Goal: Task Accomplishment & Management: Complete application form

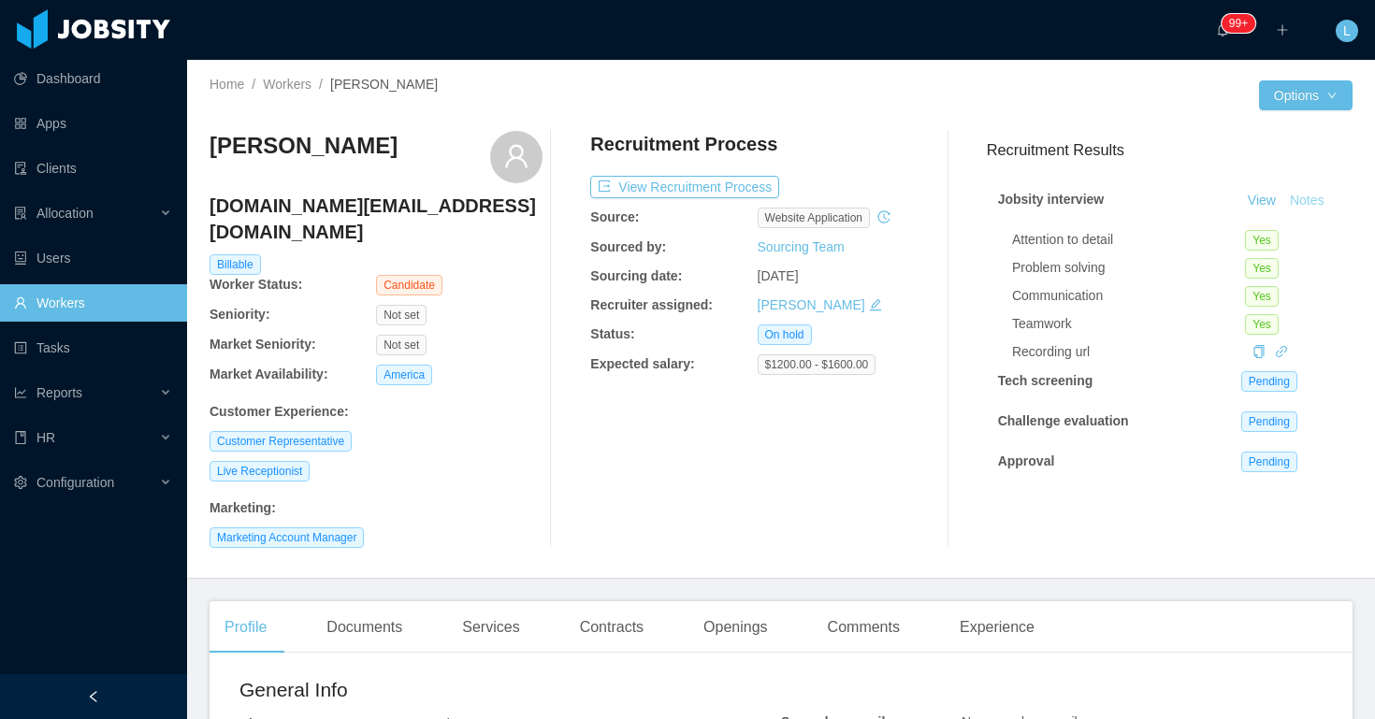
click at [1304, 195] on button "Notes" at bounding box center [1308, 201] width 50 height 22
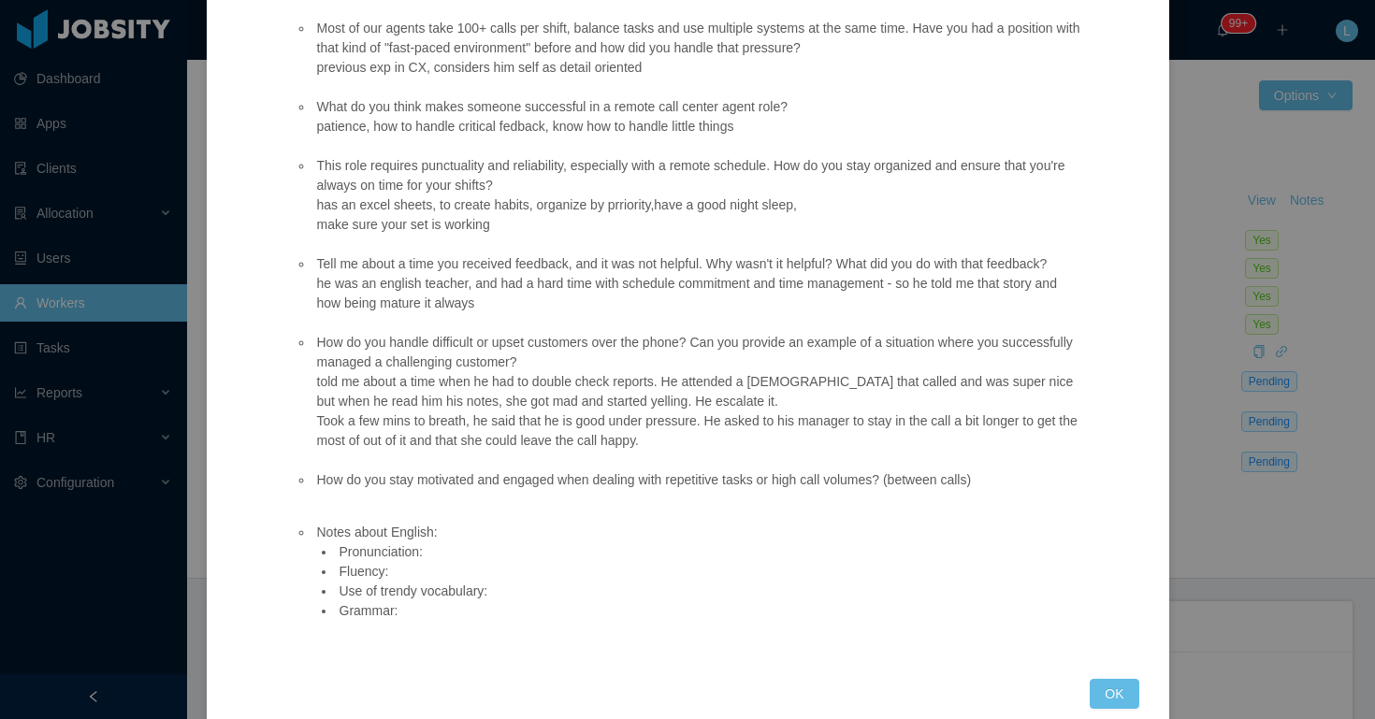
scroll to position [313, 0]
click at [1136, 691] on button "OK" at bounding box center [1114, 693] width 49 height 30
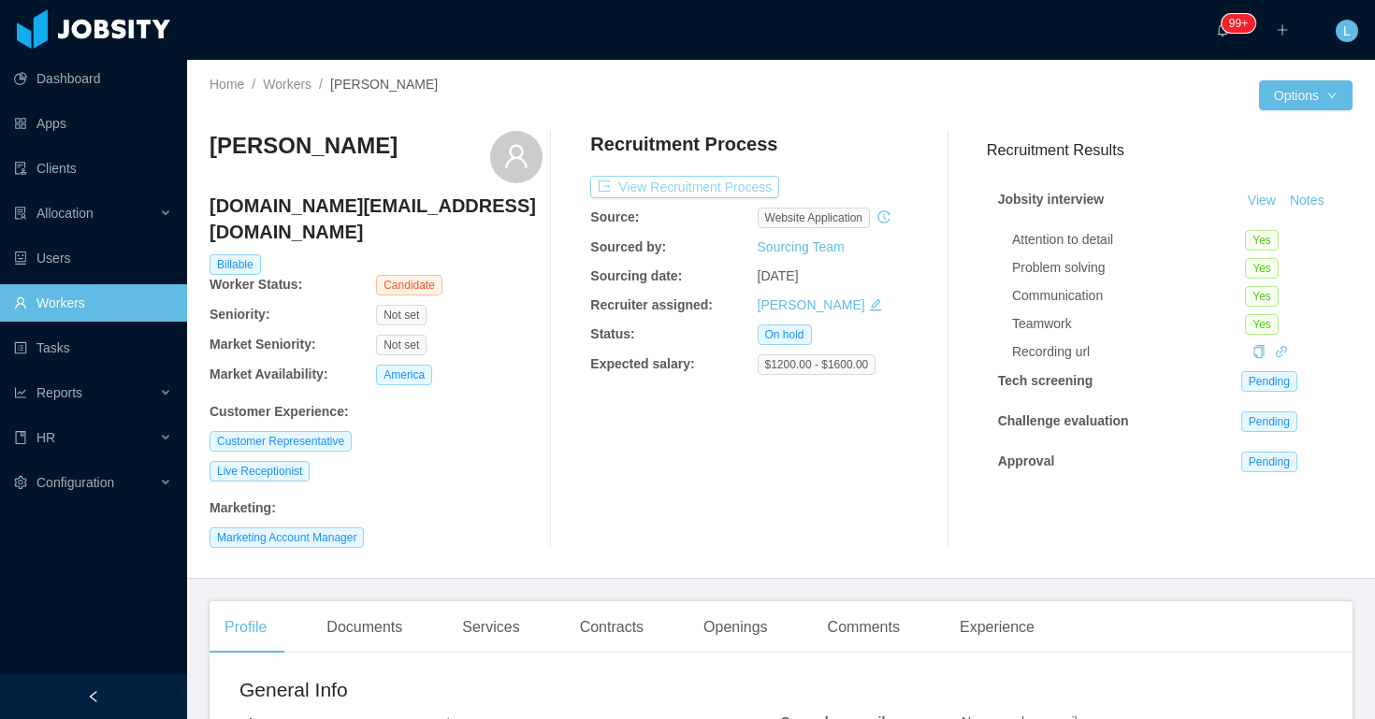
click at [732, 180] on button "View Recruitment Process" at bounding box center [684, 187] width 189 height 22
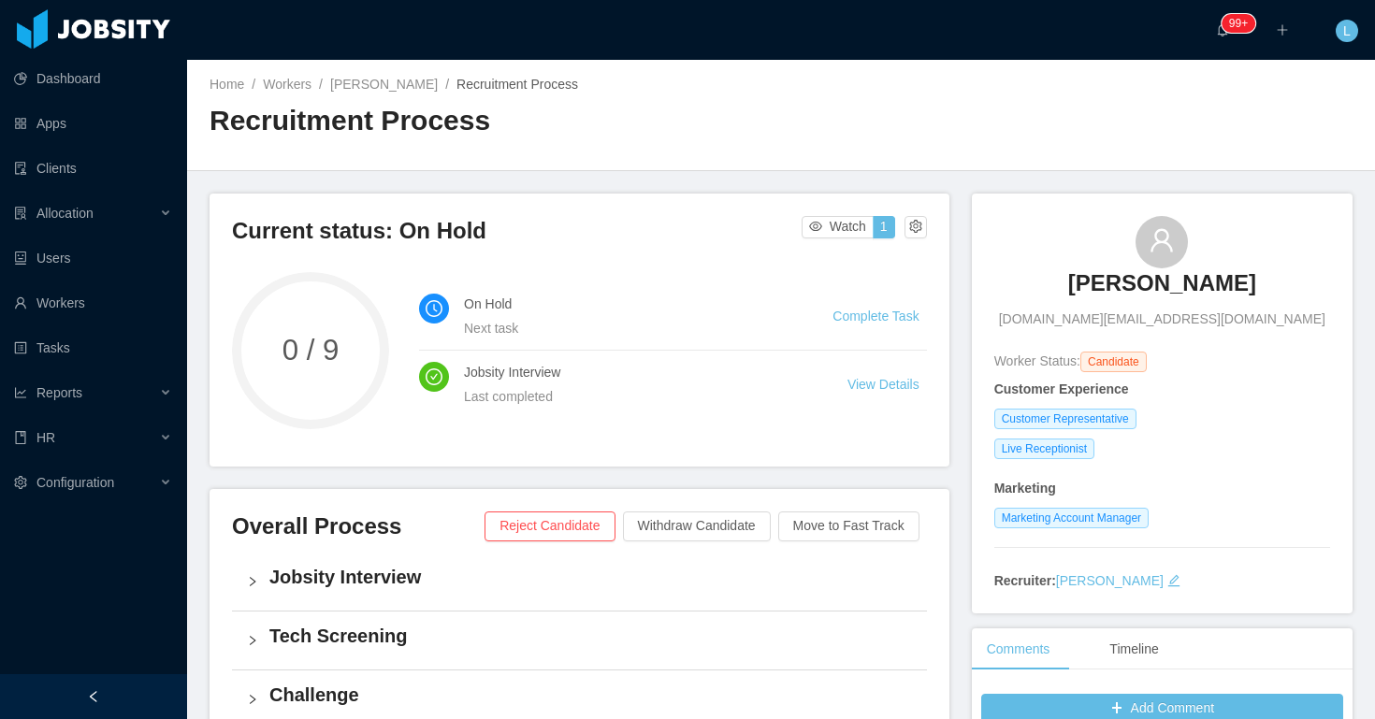
click at [1074, 207] on div "Juan Mariño juanmarino.dev@gmail.com Worker Status: Candidate Customer Experien…" at bounding box center [1162, 404] width 381 height 420
copy h3 "Juan Mariño"
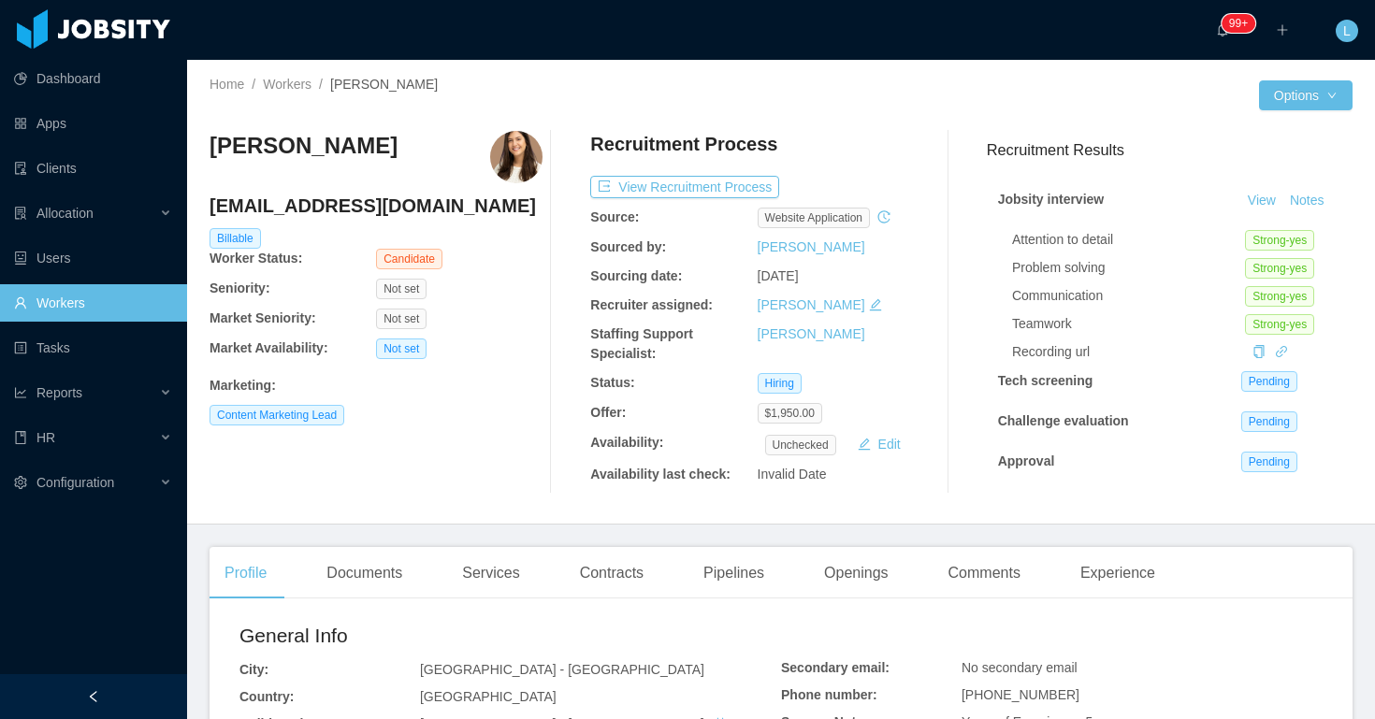
click at [309, 201] on h4 "[EMAIL_ADDRESS][DOMAIN_NAME]" at bounding box center [376, 206] width 333 height 26
click at [309, 201] on h4 "leticiamoraisfontes@gmail.com" at bounding box center [376, 206] width 333 height 26
copy h4 "leticiamoraisfontes@gmail.com"
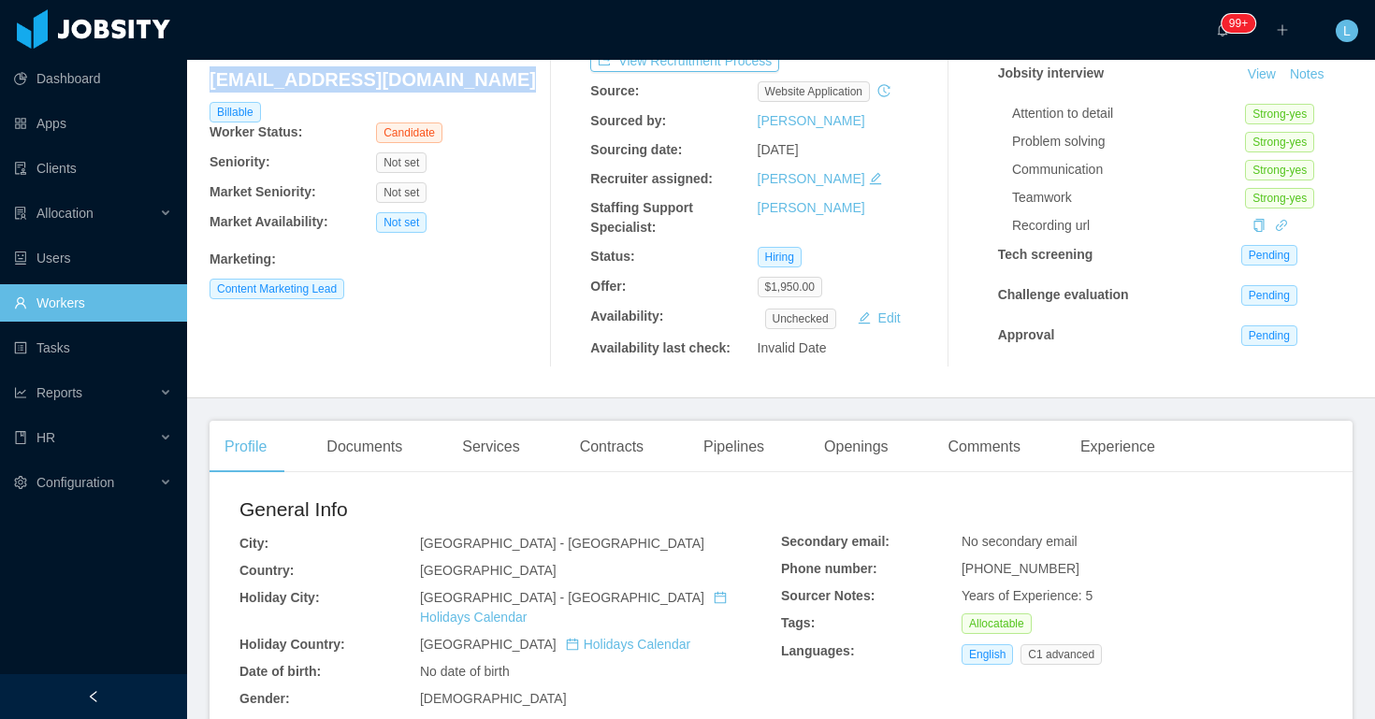
scroll to position [149, 0]
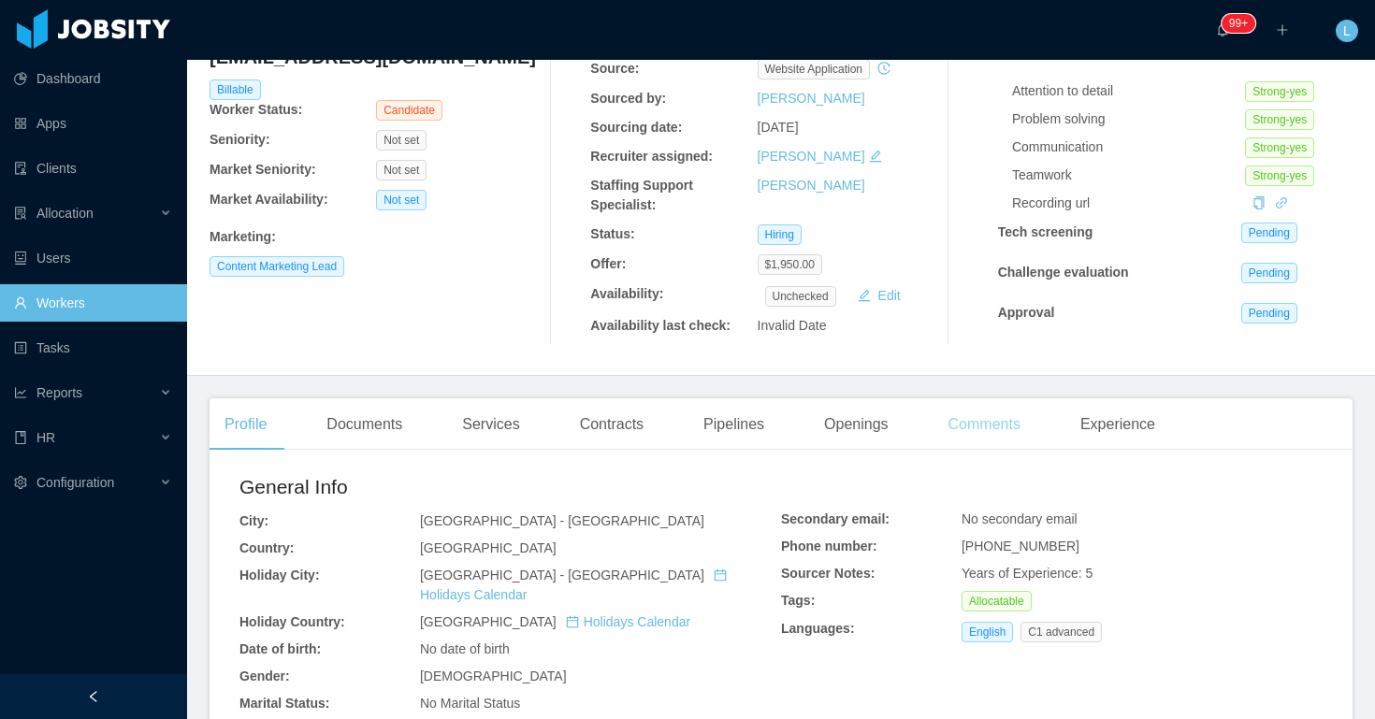
click at [975, 437] on div "Comments" at bounding box center [985, 425] width 102 height 52
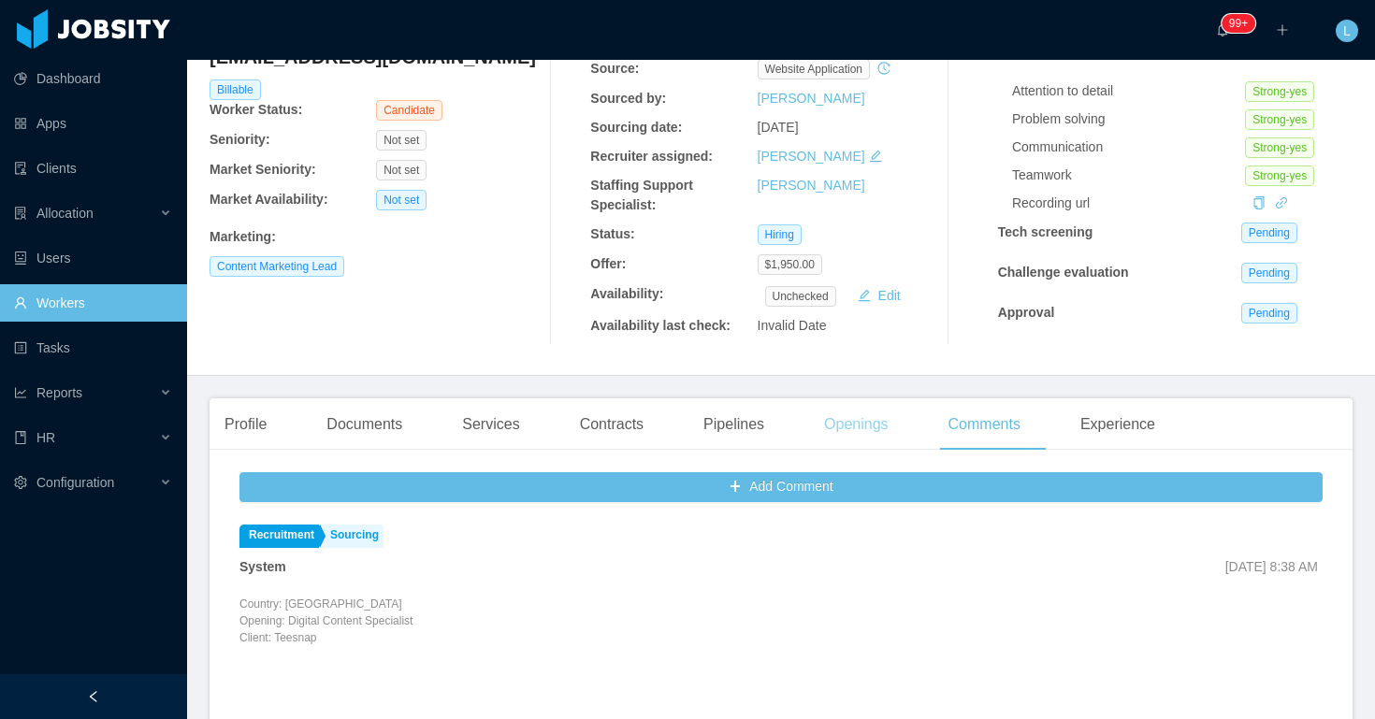
click at [819, 426] on div "Openings" at bounding box center [856, 425] width 94 height 52
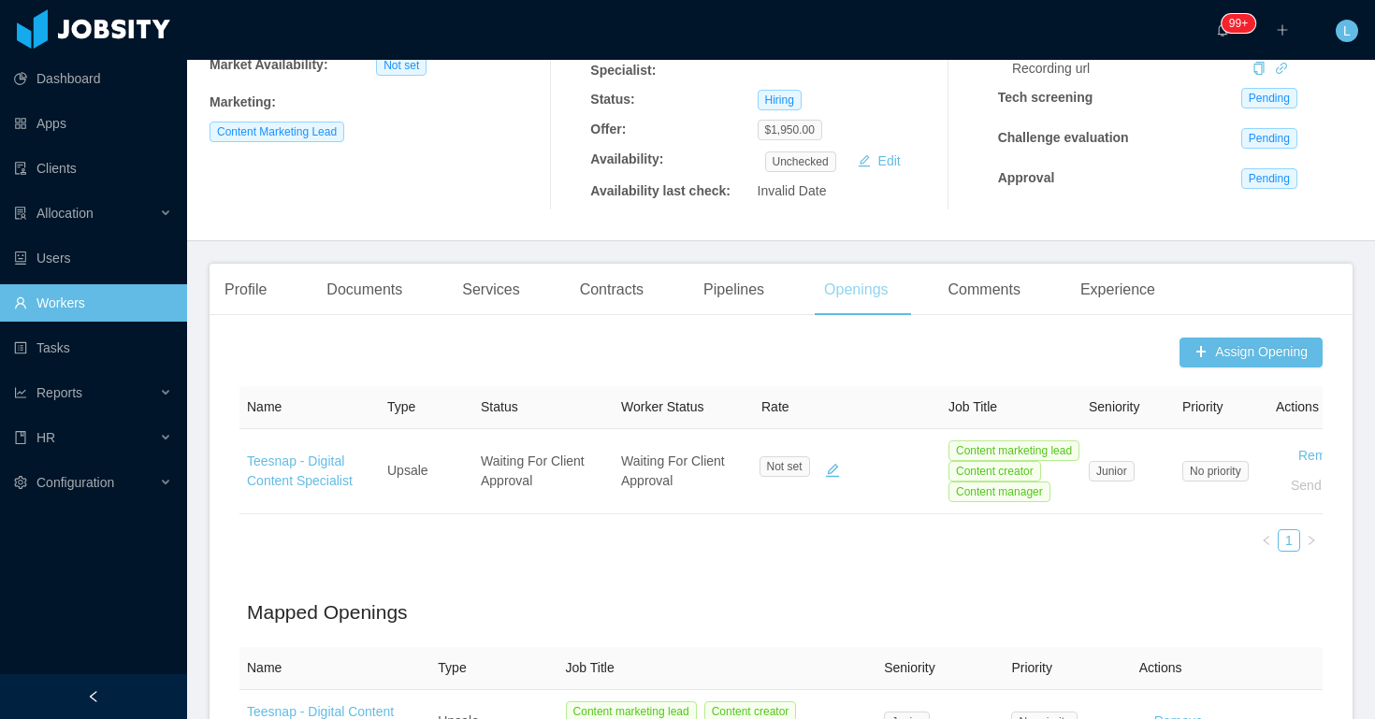
scroll to position [488, 0]
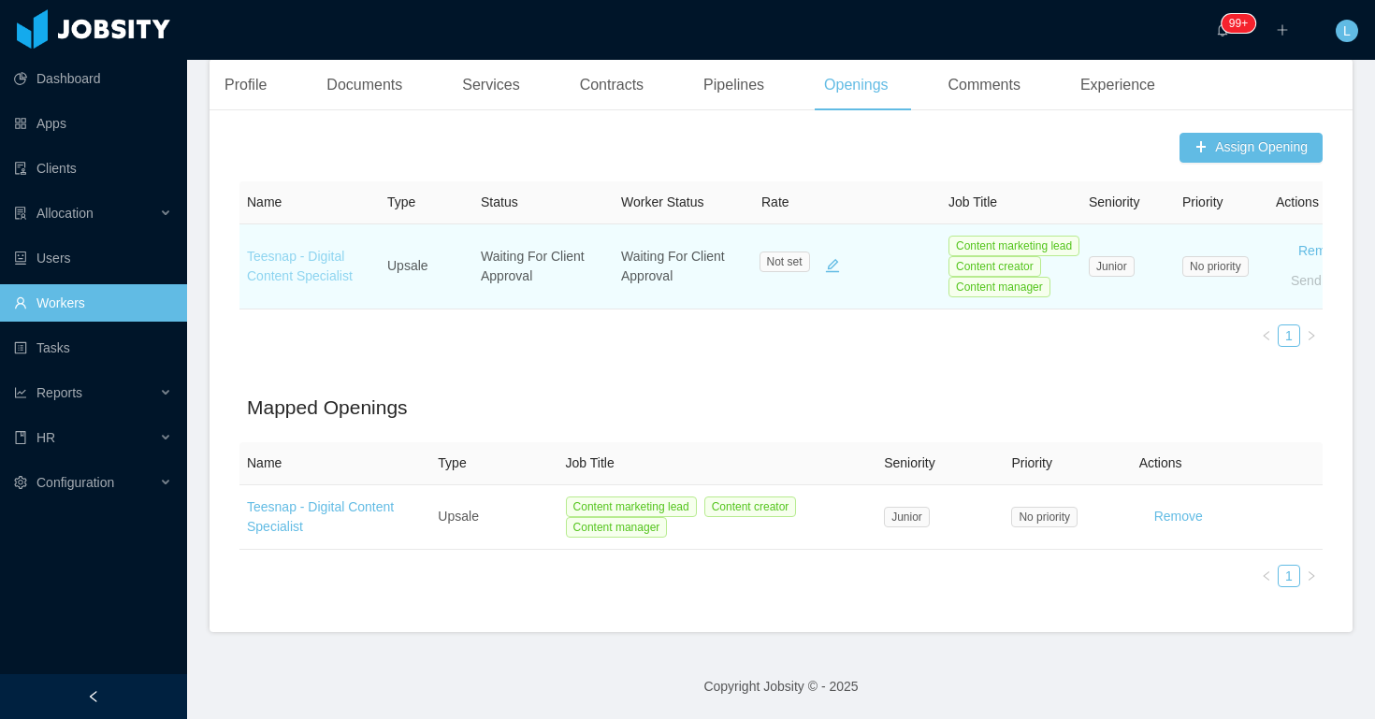
click at [298, 272] on link "Teesnap - Digital Content Specialist" at bounding box center [300, 266] width 106 height 35
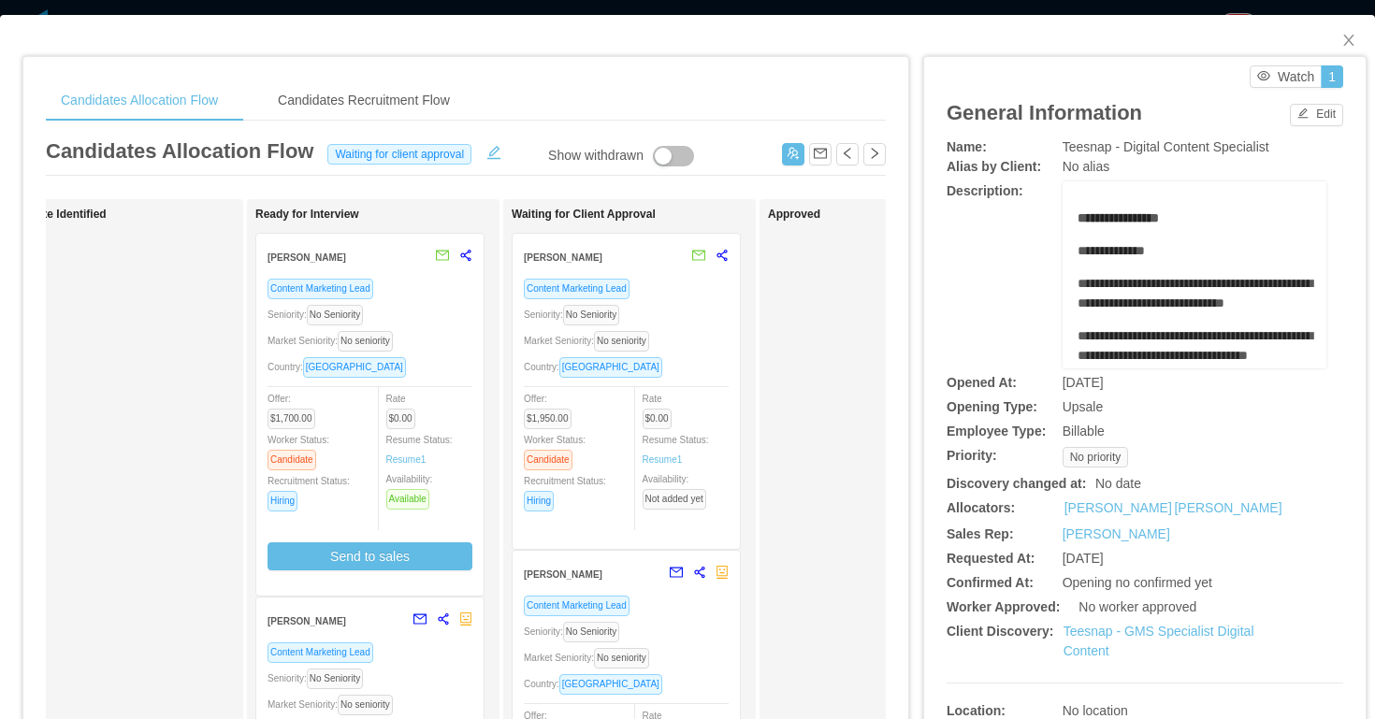
click at [680, 311] on div "Seniority: No Seniority" at bounding box center [626, 315] width 205 height 22
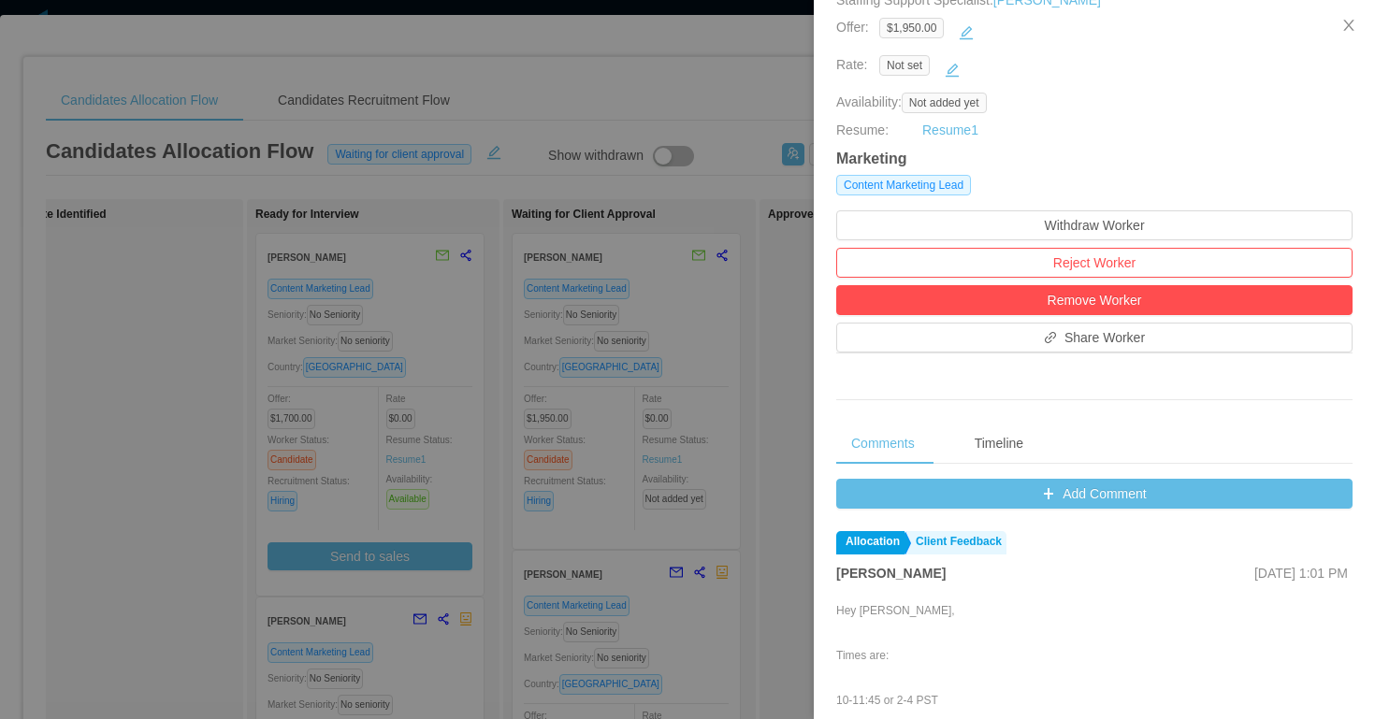
scroll to position [590, 0]
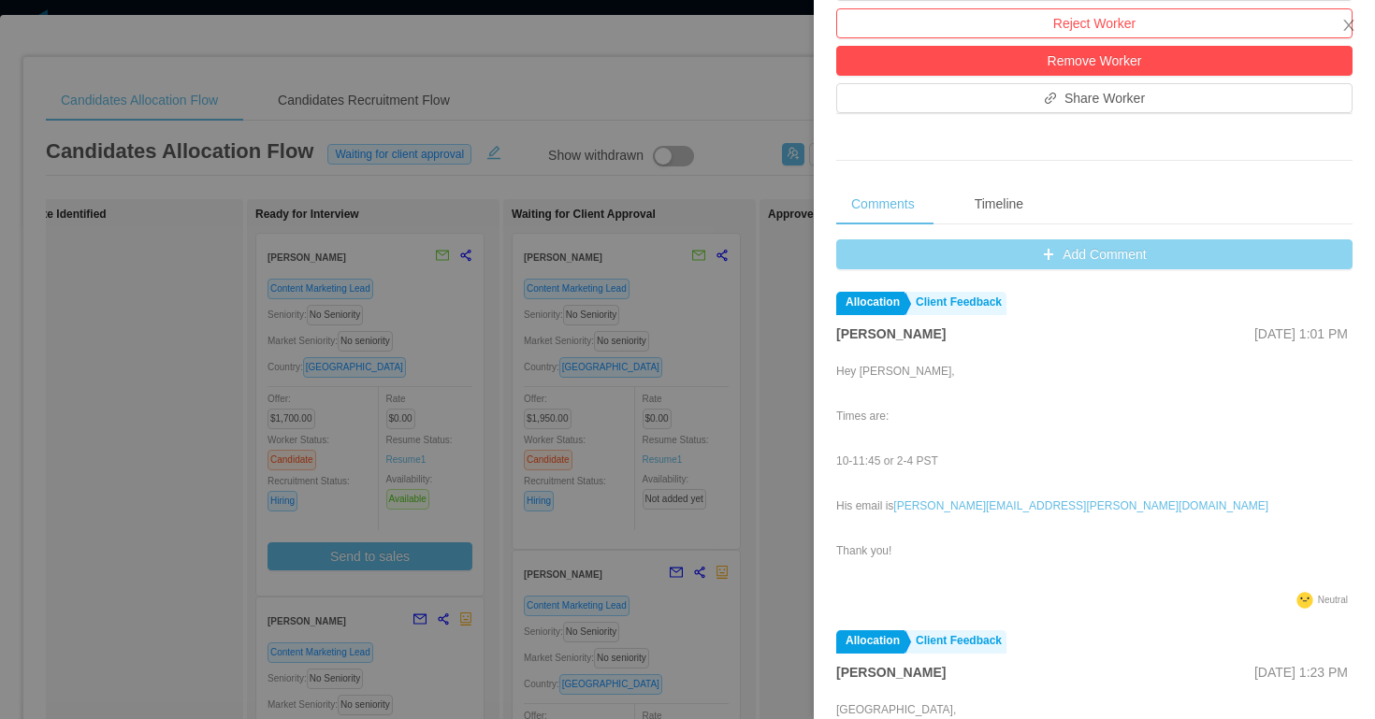
click at [964, 267] on button "Add Comment" at bounding box center [1094, 255] width 516 height 30
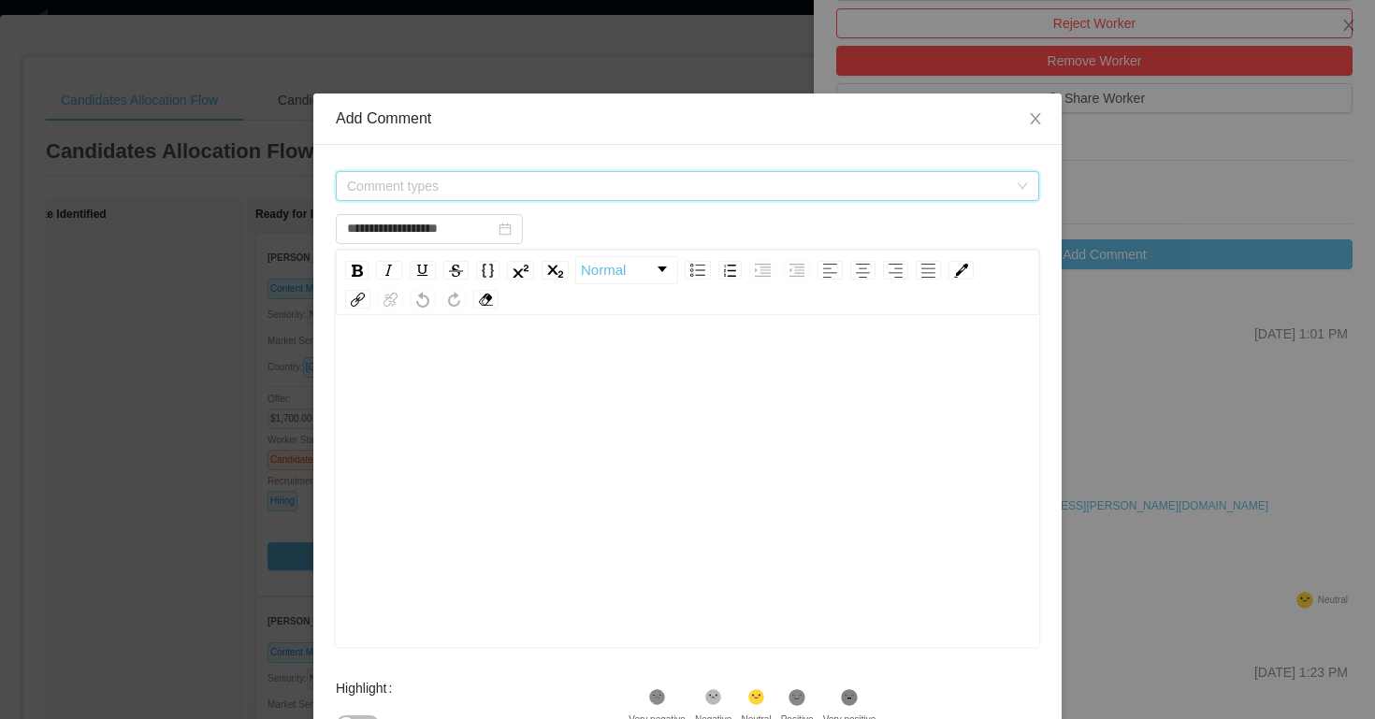
click at [595, 196] on span "Comment types" at bounding box center [681, 186] width 669 height 28
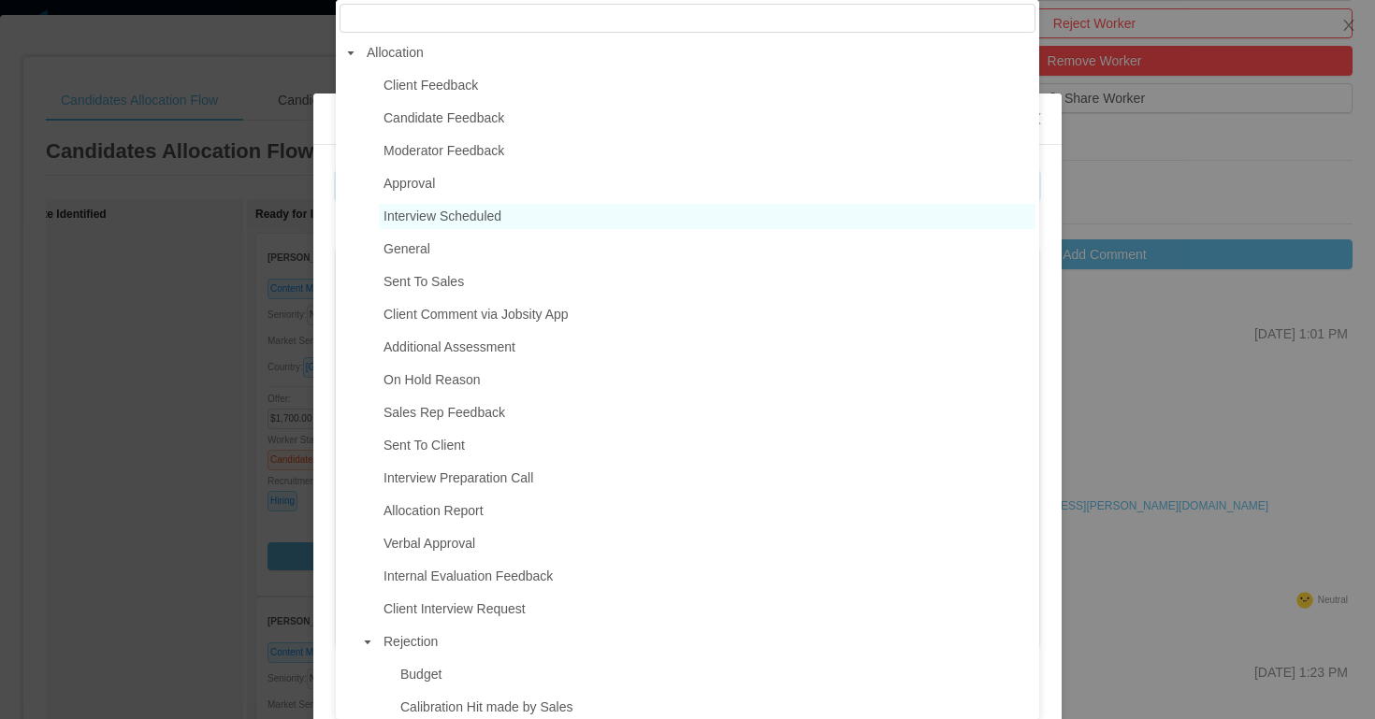
click at [454, 220] on span "Interview Scheduled" at bounding box center [443, 216] width 118 height 15
type input "**********"
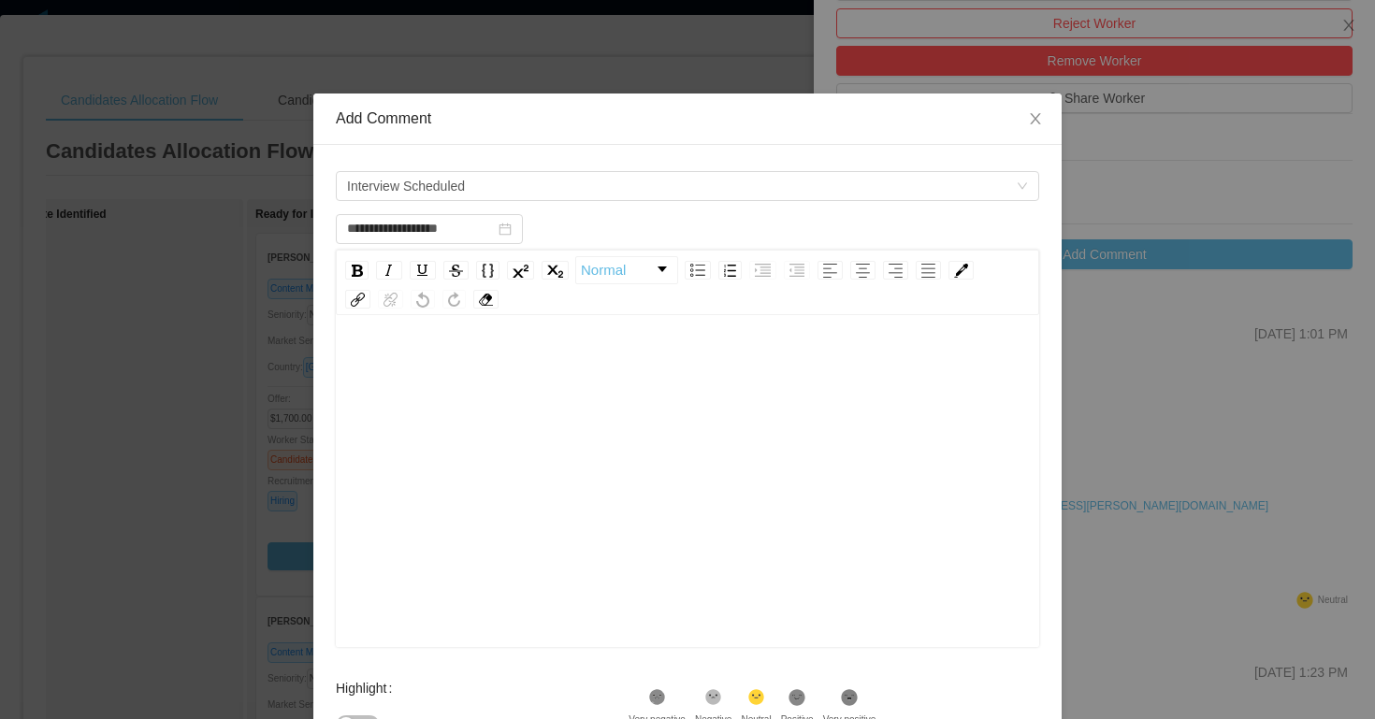
click at [470, 380] on div "rdw-editor" at bounding box center [688, 365] width 675 height 37
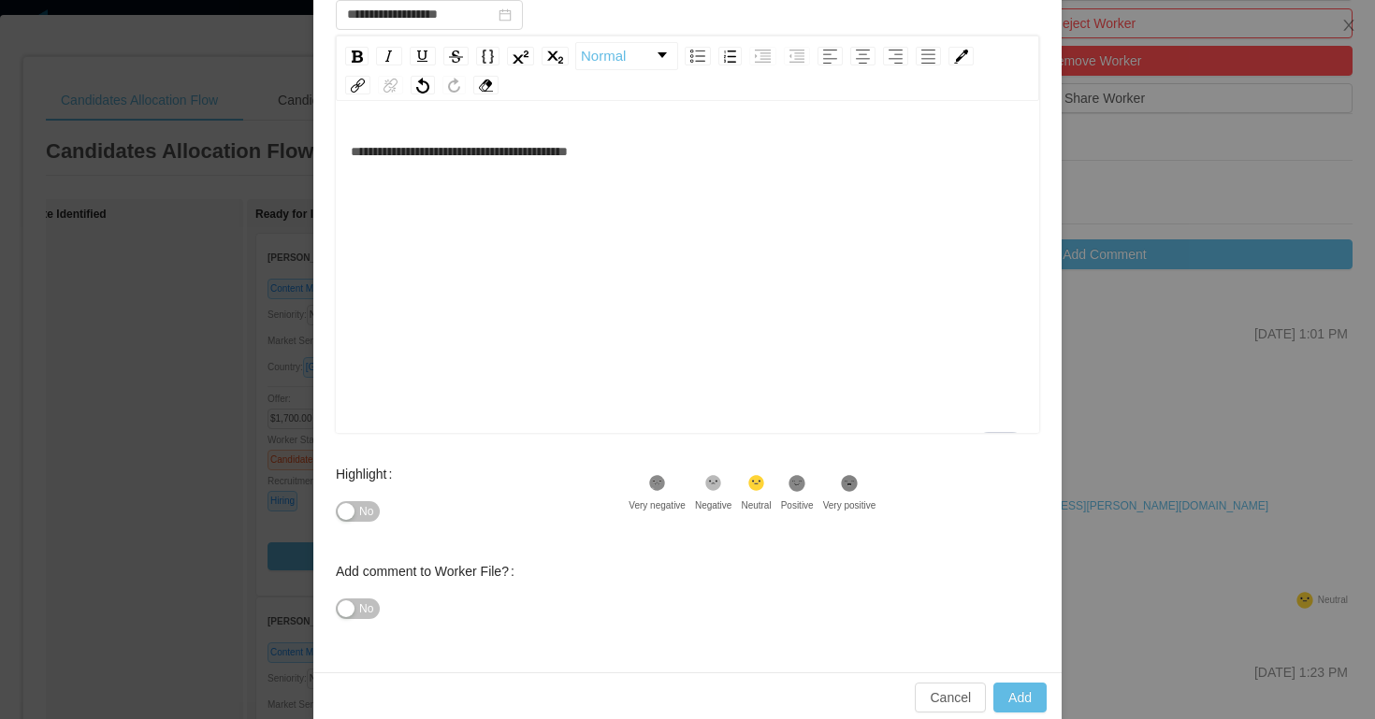
scroll to position [240, 0]
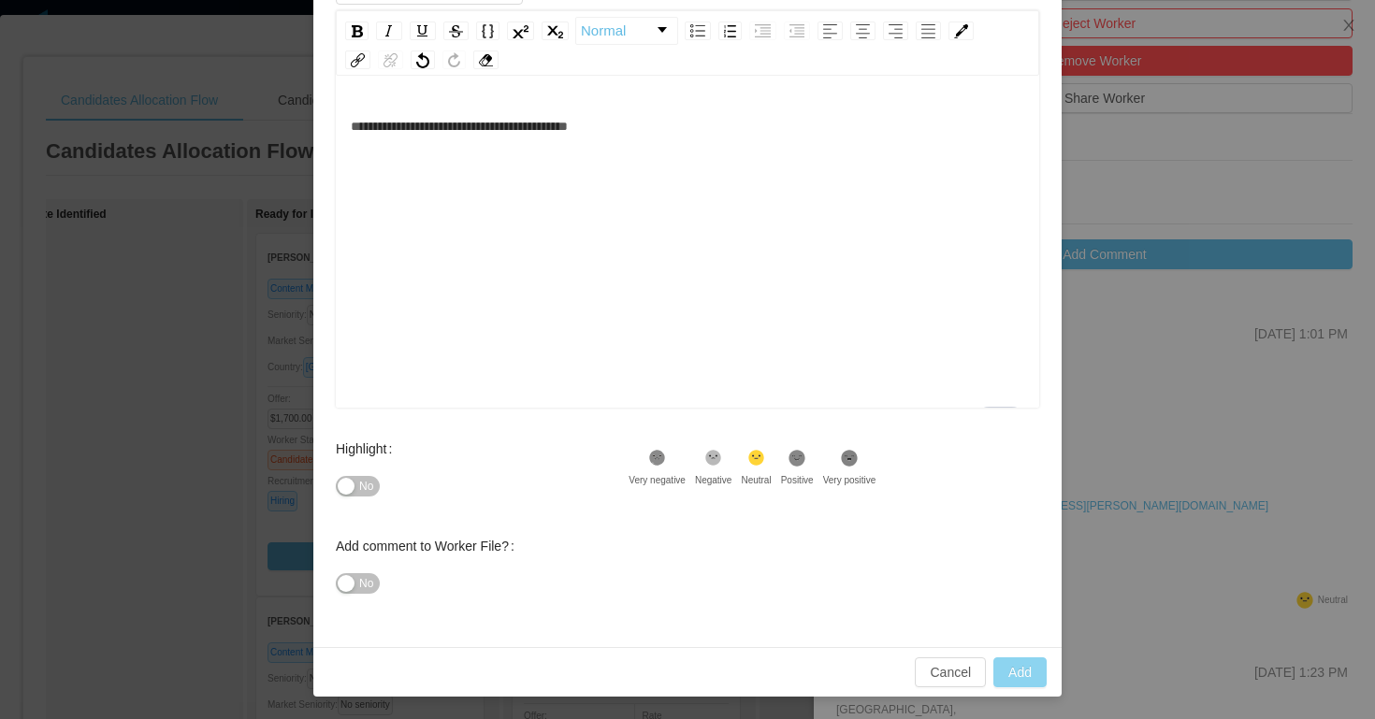
type input "**********"
click at [1028, 676] on button "Add" at bounding box center [1020, 673] width 53 height 30
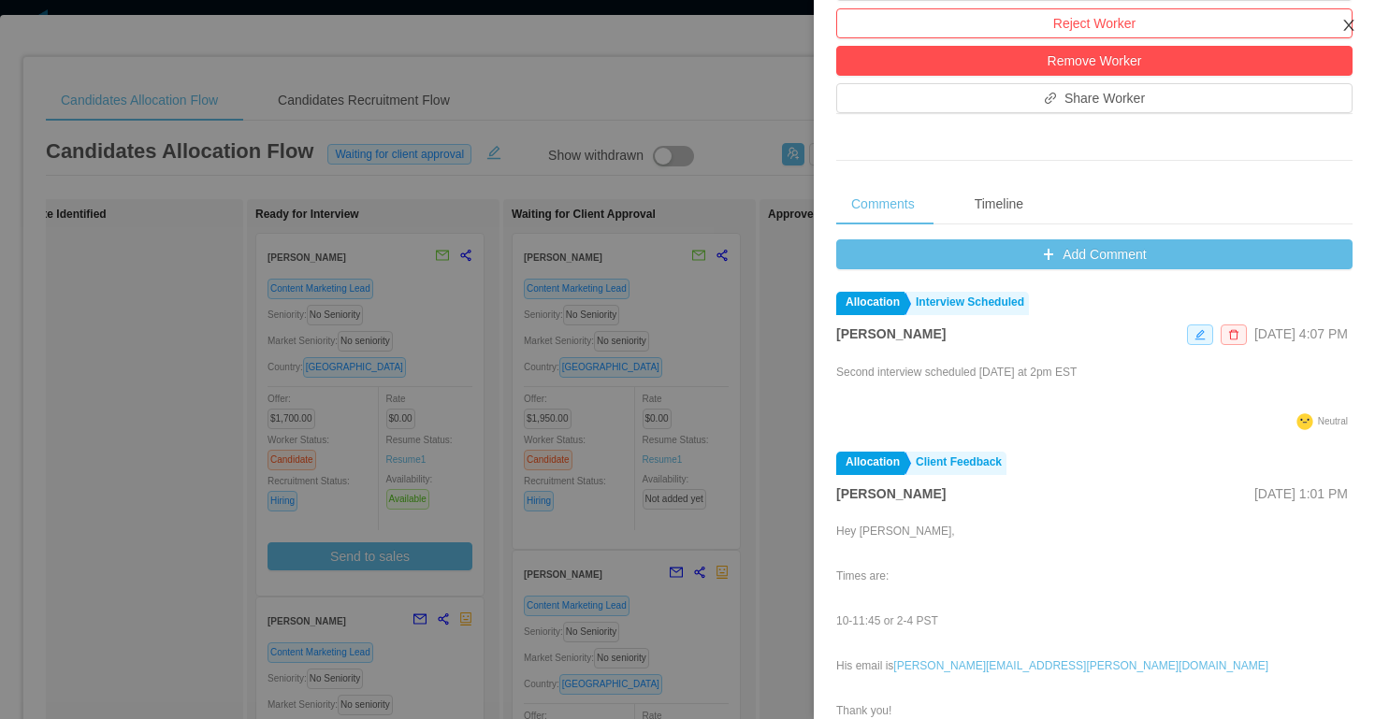
click at [1349, 29] on icon "icon: close" at bounding box center [1349, 25] width 15 height 15
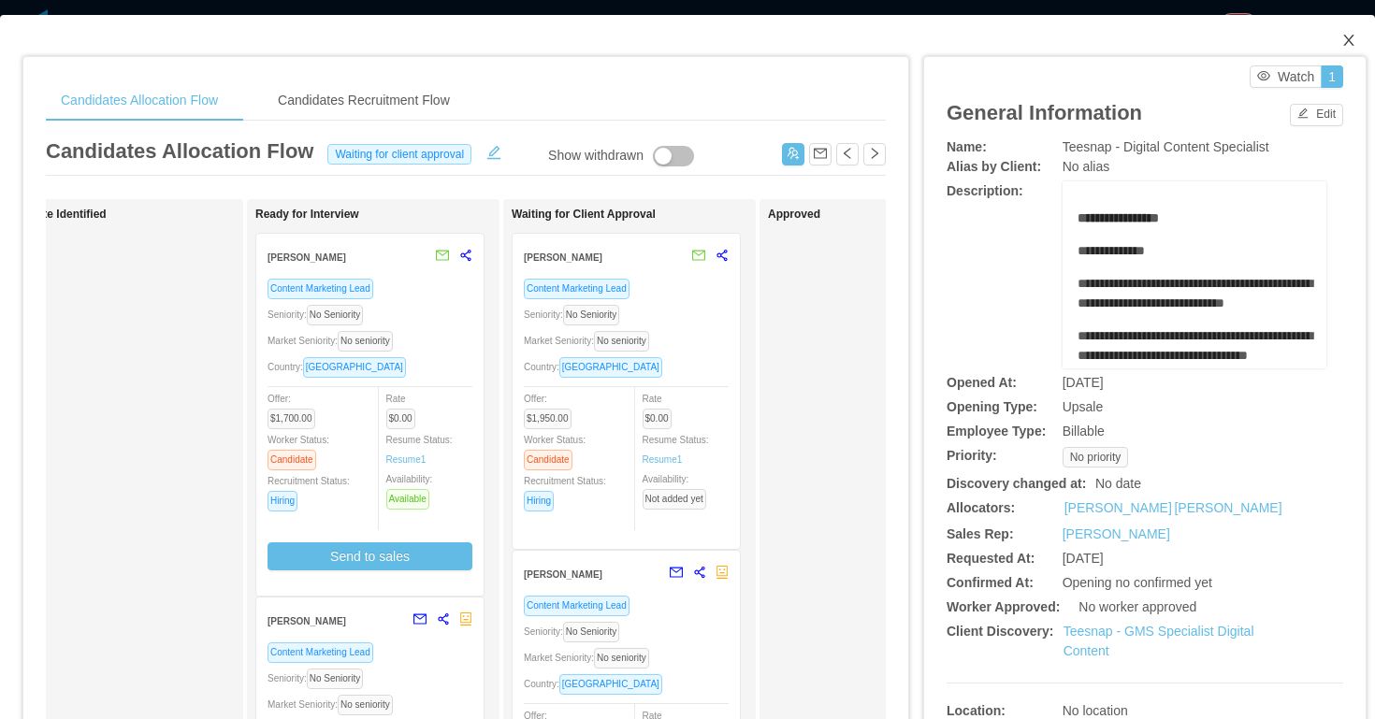
click at [1351, 33] on span "Close" at bounding box center [1349, 41] width 52 height 52
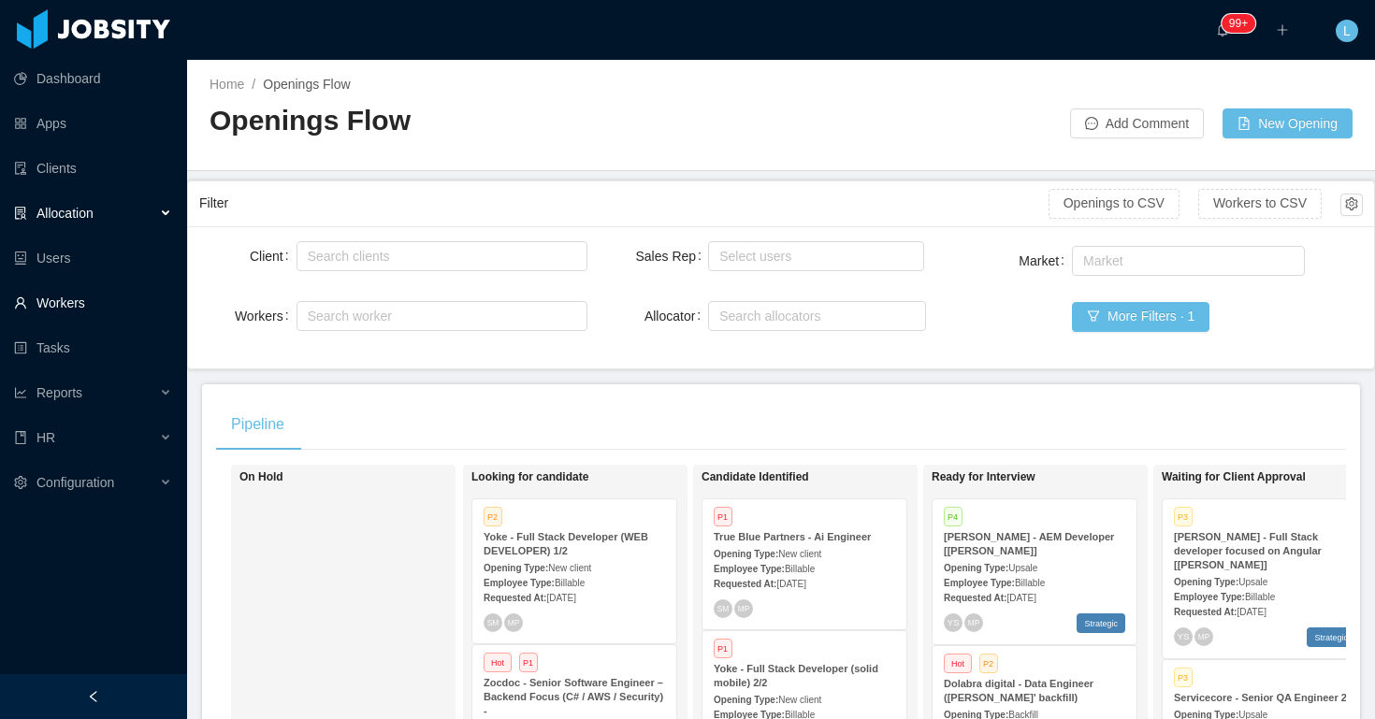
click at [53, 298] on link "Workers" at bounding box center [93, 302] width 158 height 37
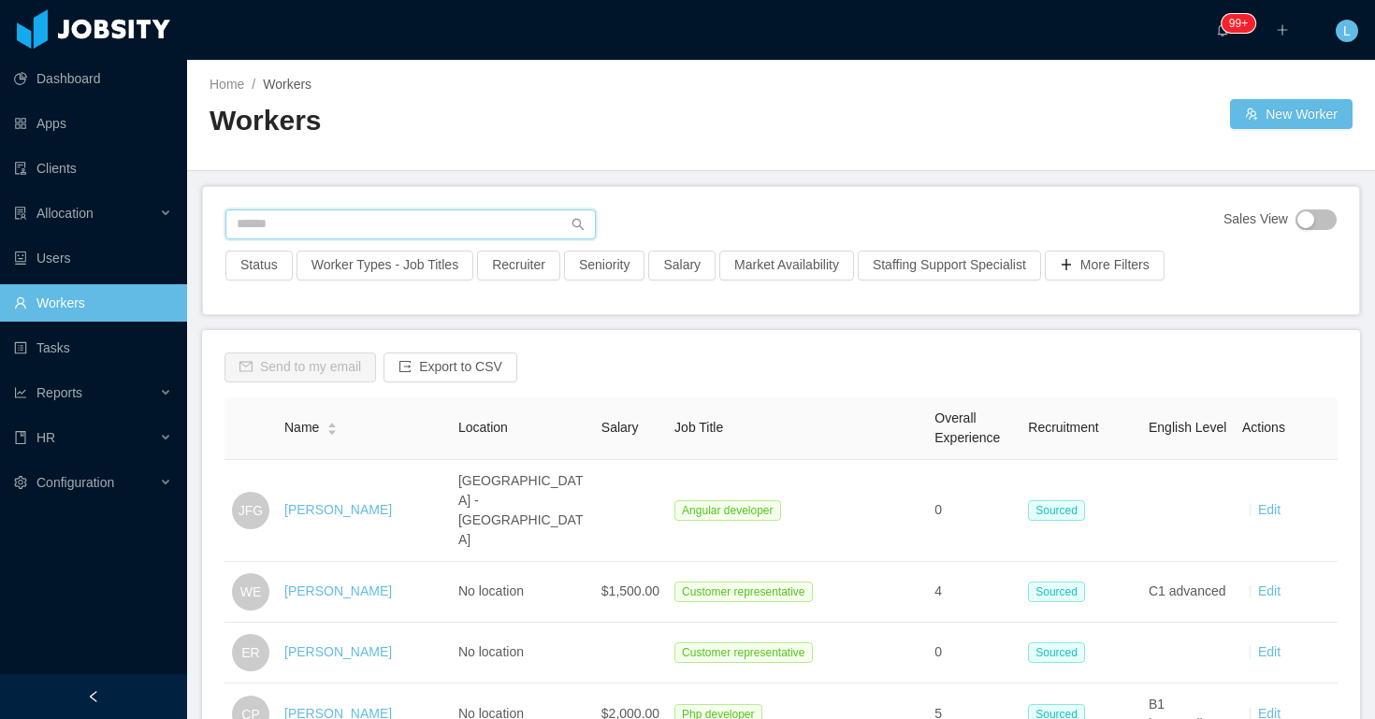
click at [400, 234] on input "text" at bounding box center [410, 225] width 371 height 30
paste input "**********"
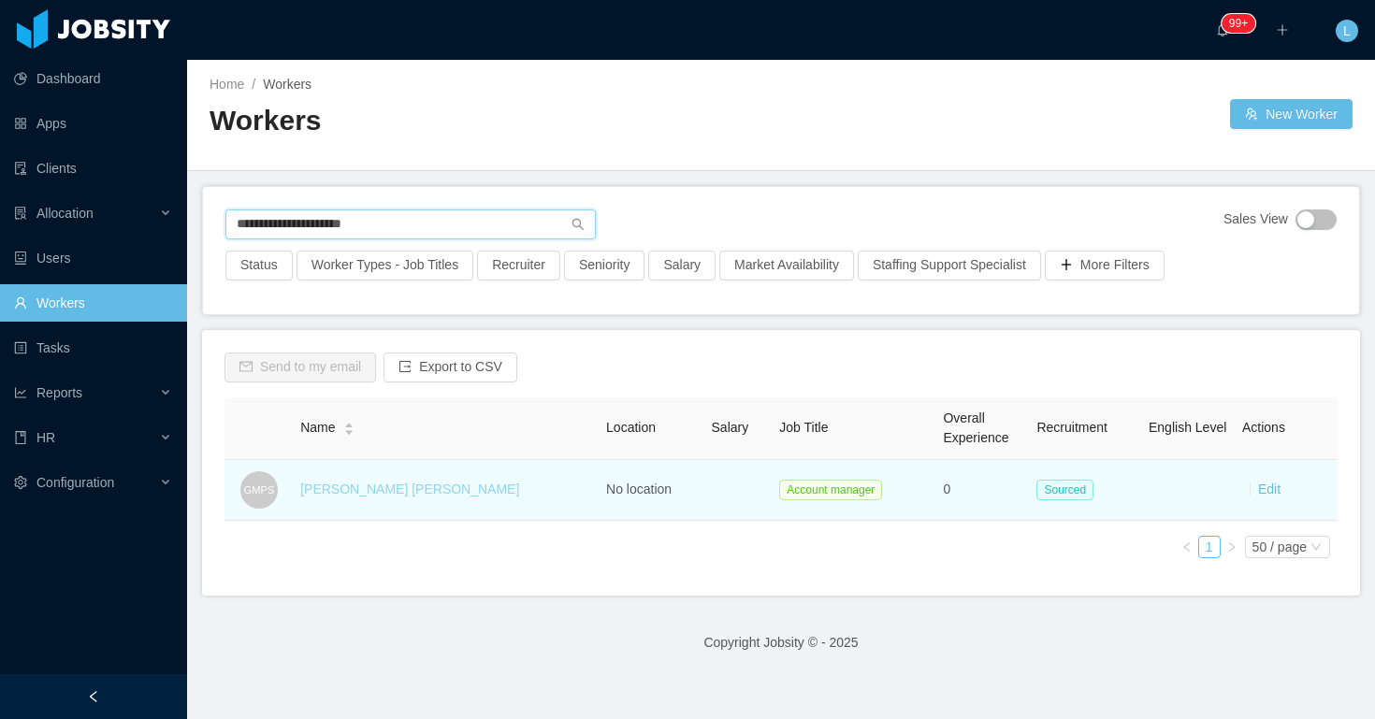
type input "**********"
click at [340, 488] on link "Gabriela Marina Pineda Salgado" at bounding box center [409, 489] width 219 height 15
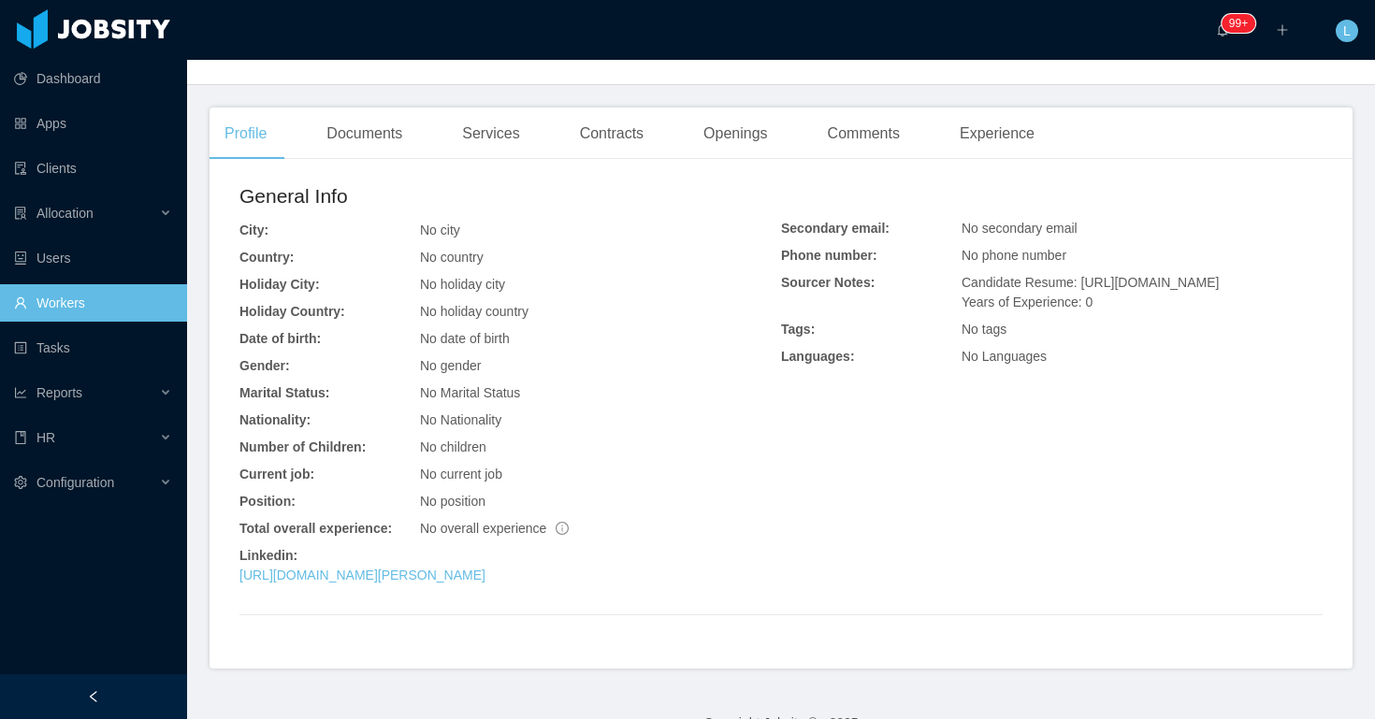
scroll to position [408, 0]
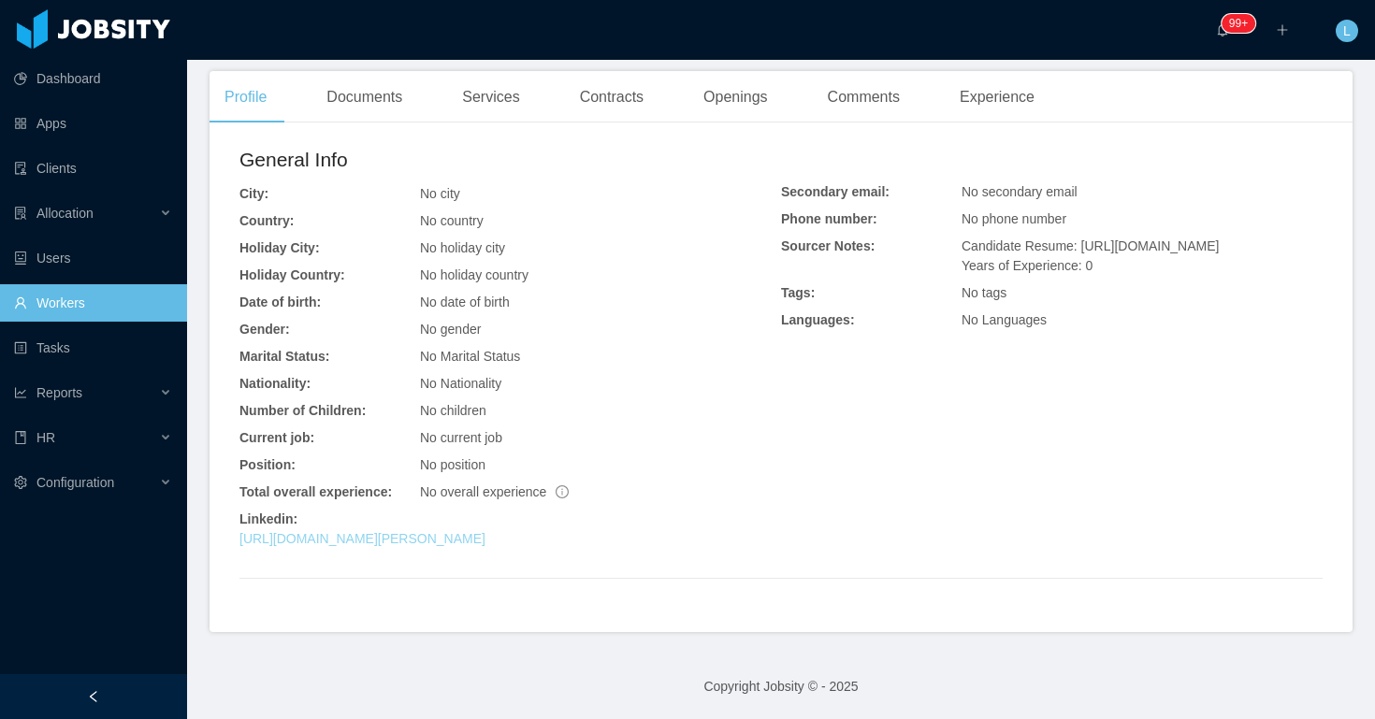
click at [486, 542] on link "https://www.linkedin.com/in/gabriela-pineda-384b16357" at bounding box center [363, 538] width 246 height 15
drag, startPoint x: 1160, startPoint y: 296, endPoint x: 1075, endPoint y: 241, distance: 101.0
click at [781, 241] on div "Candidate Resume: https://storage.googleapis.com/storage-p-careers/PERSONAL_DET…" at bounding box center [600, 249] width 361 height 20
click at [1083, 243] on span "Candidate Resume: https://storage.googleapis.com/storage-p-careers/PERSONAL_DET…" at bounding box center [1090, 256] width 257 height 35
drag, startPoint x: 1083, startPoint y: 243, endPoint x: 1140, endPoint y: 284, distance: 70.4
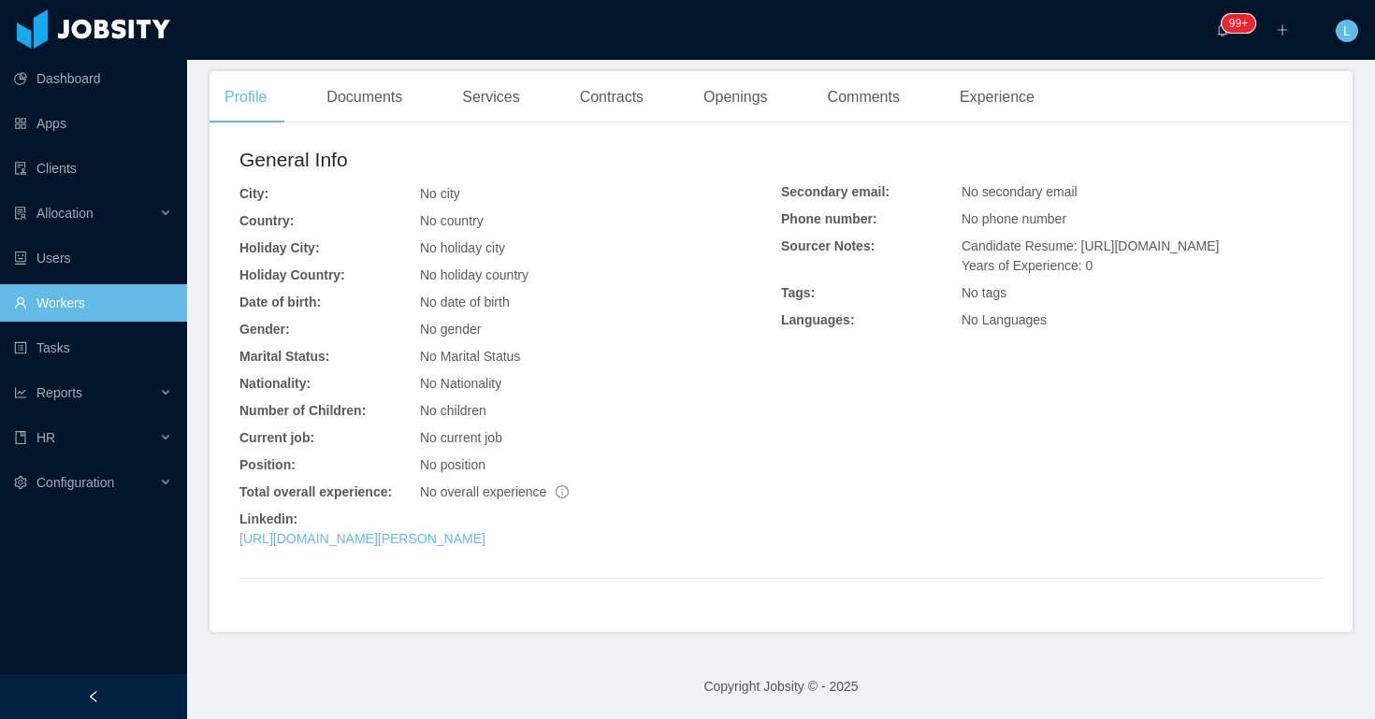
click at [1140, 273] on span "Candidate Resume: https://storage.googleapis.com/storage-p-careers/PERSONAL_DET…" at bounding box center [1090, 256] width 257 height 35
copy span "https://storage.googleapis.com/storage-p-careers/PERSONAL_DETAILS_855e83e107/PE…"
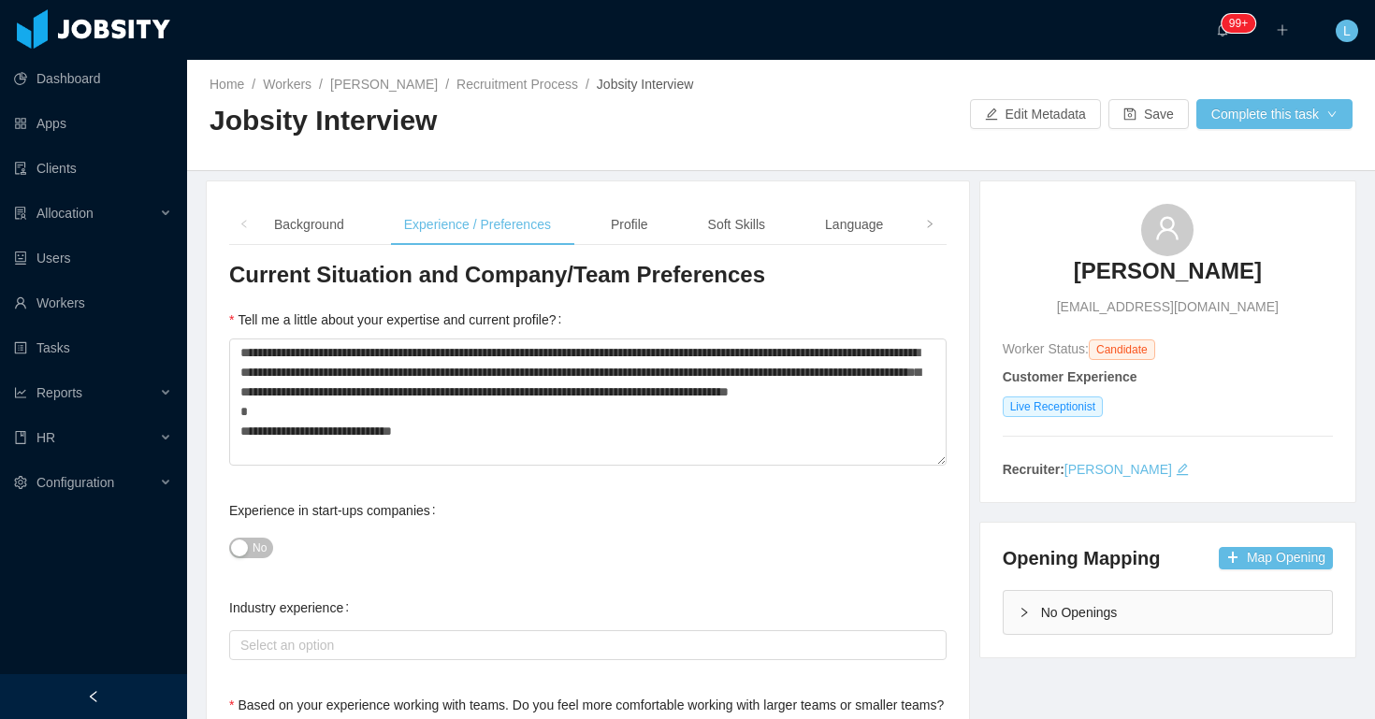
type textarea "**********"
click at [898, 227] on div "Language" at bounding box center [854, 225] width 88 height 42
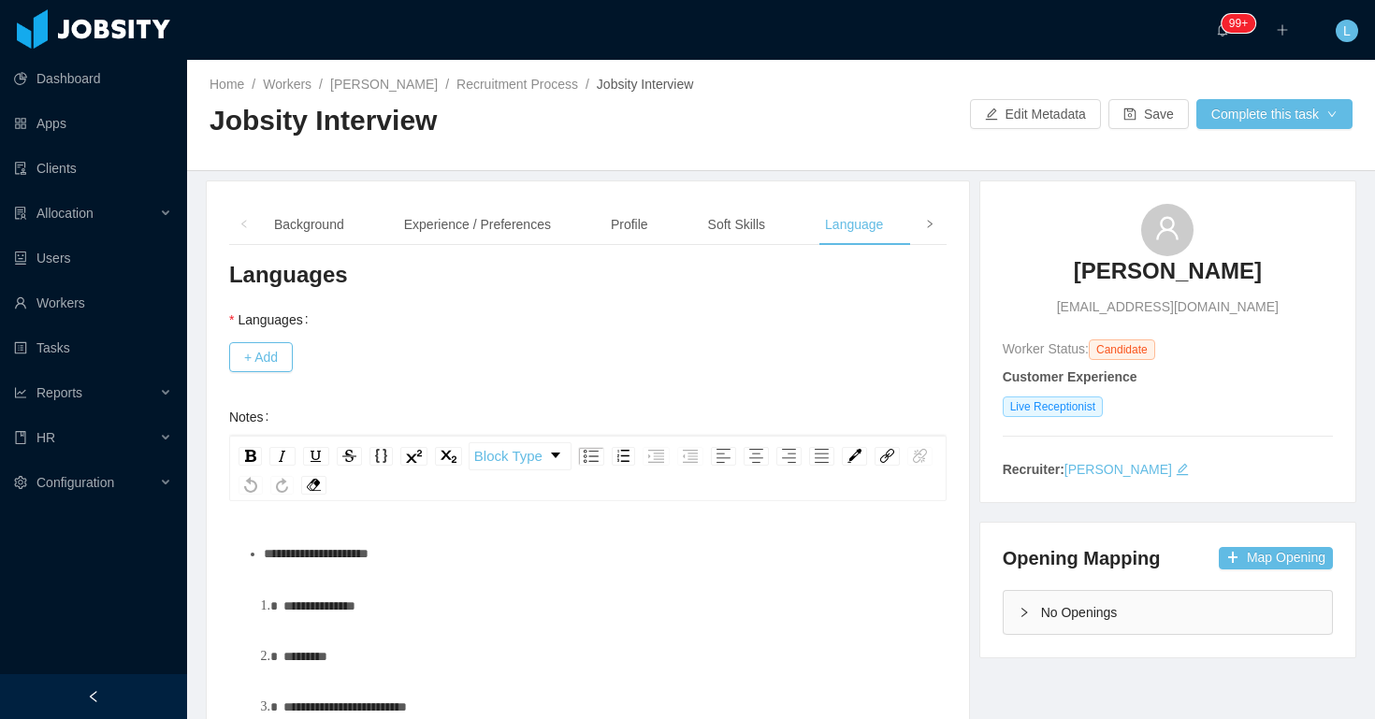
click at [922, 227] on span at bounding box center [930, 224] width 30 height 41
click at [240, 354] on button "+ Add" at bounding box center [261, 357] width 64 height 30
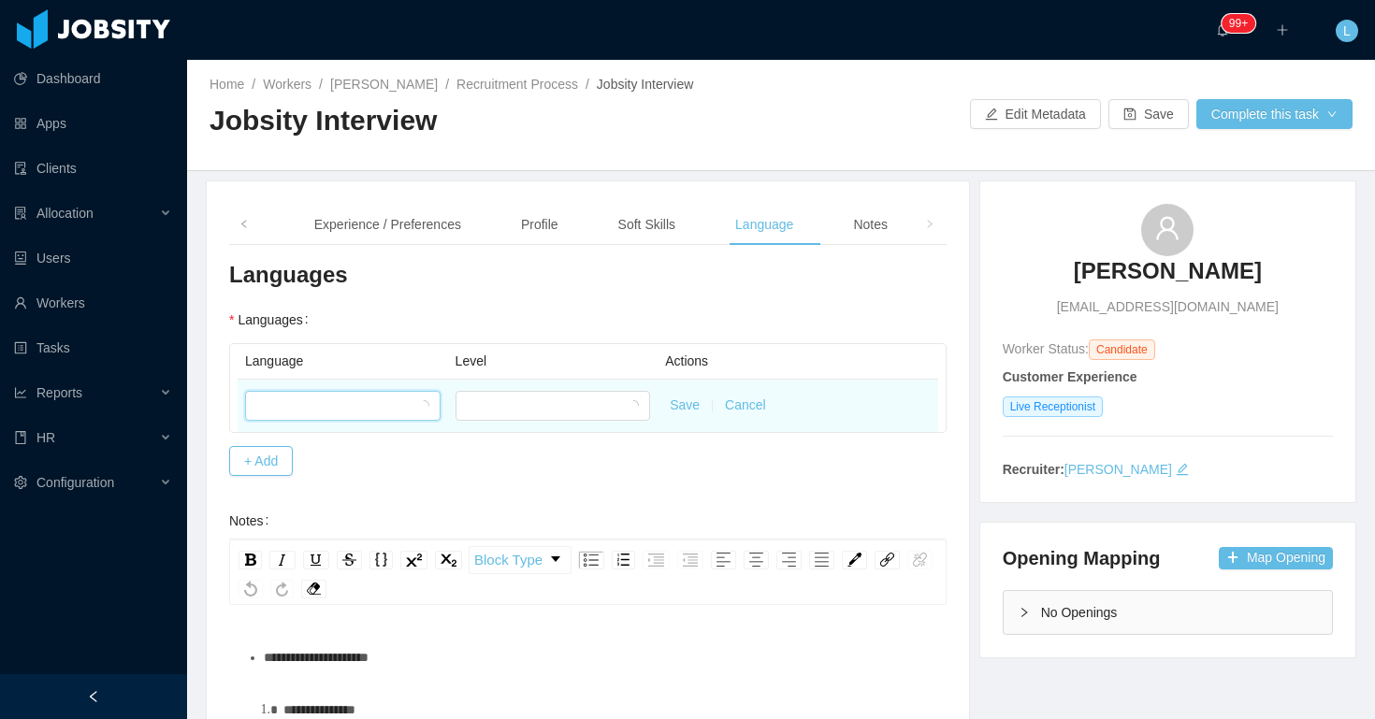
click at [292, 406] on div at bounding box center [336, 406] width 161 height 28
type input "***"
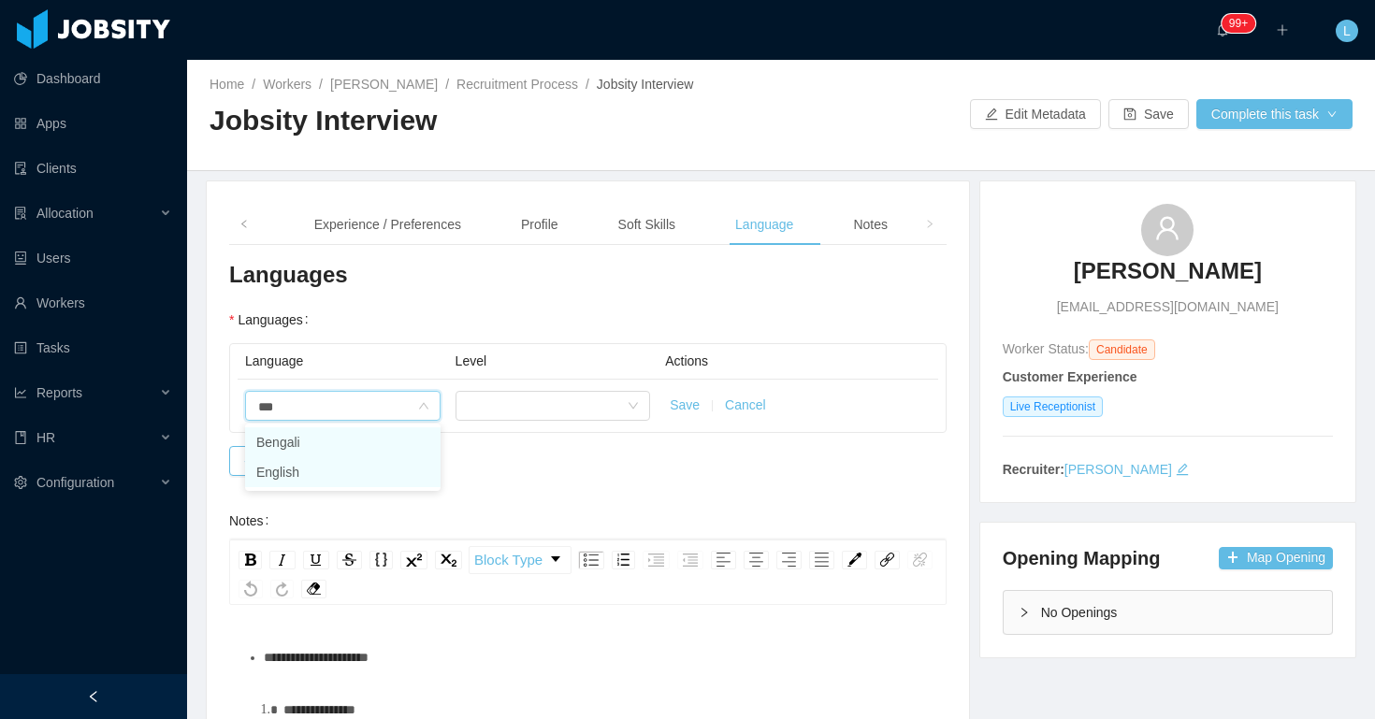
click at [317, 460] on li "English" at bounding box center [343, 473] width 196 height 30
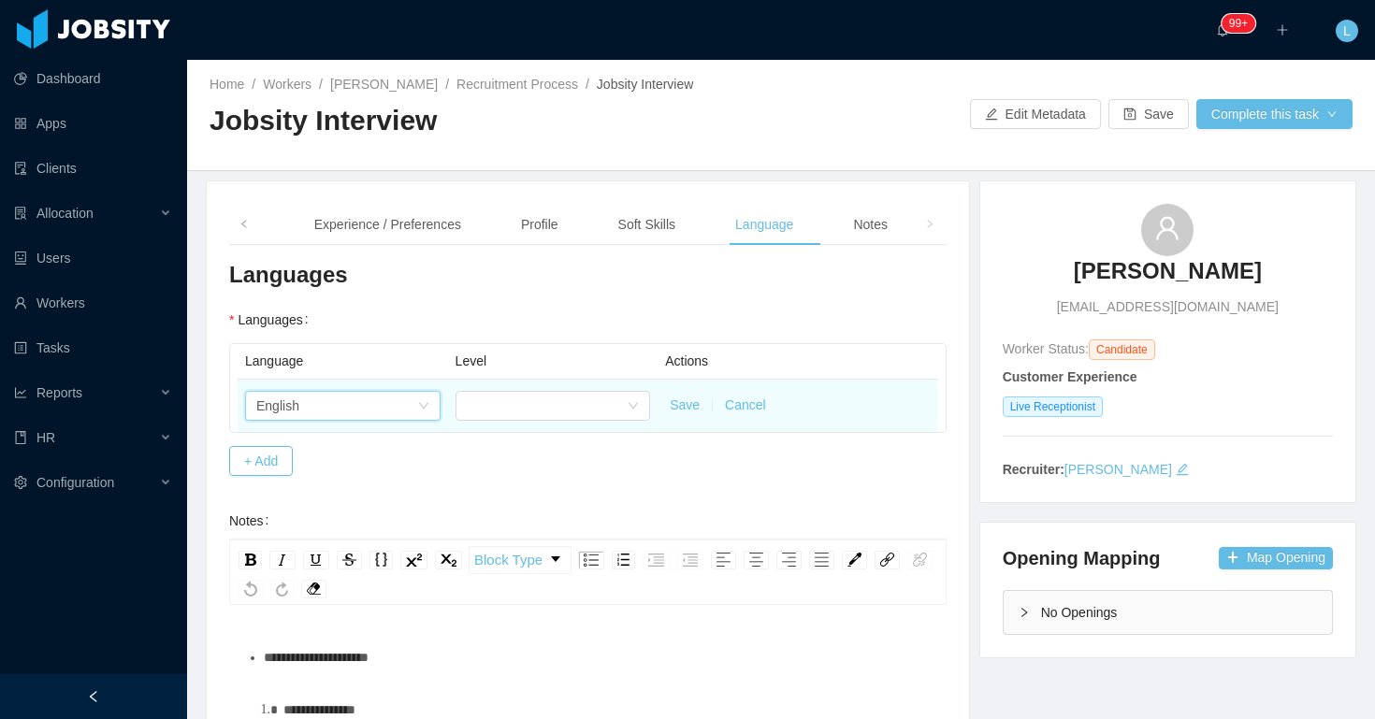
click at [481, 389] on div at bounding box center [554, 405] width 196 height 37
click at [487, 402] on div at bounding box center [547, 406] width 161 height 28
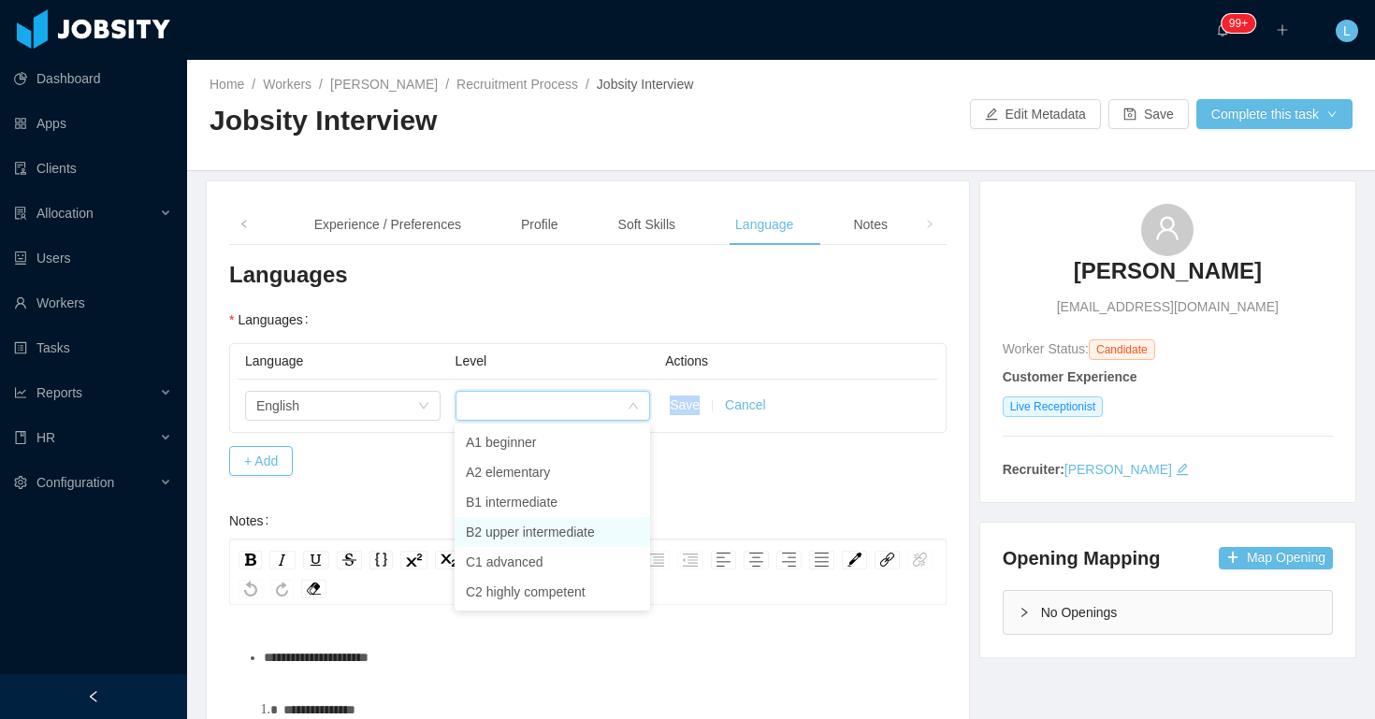
click at [537, 528] on li "B2 upper intermediate" at bounding box center [553, 532] width 196 height 30
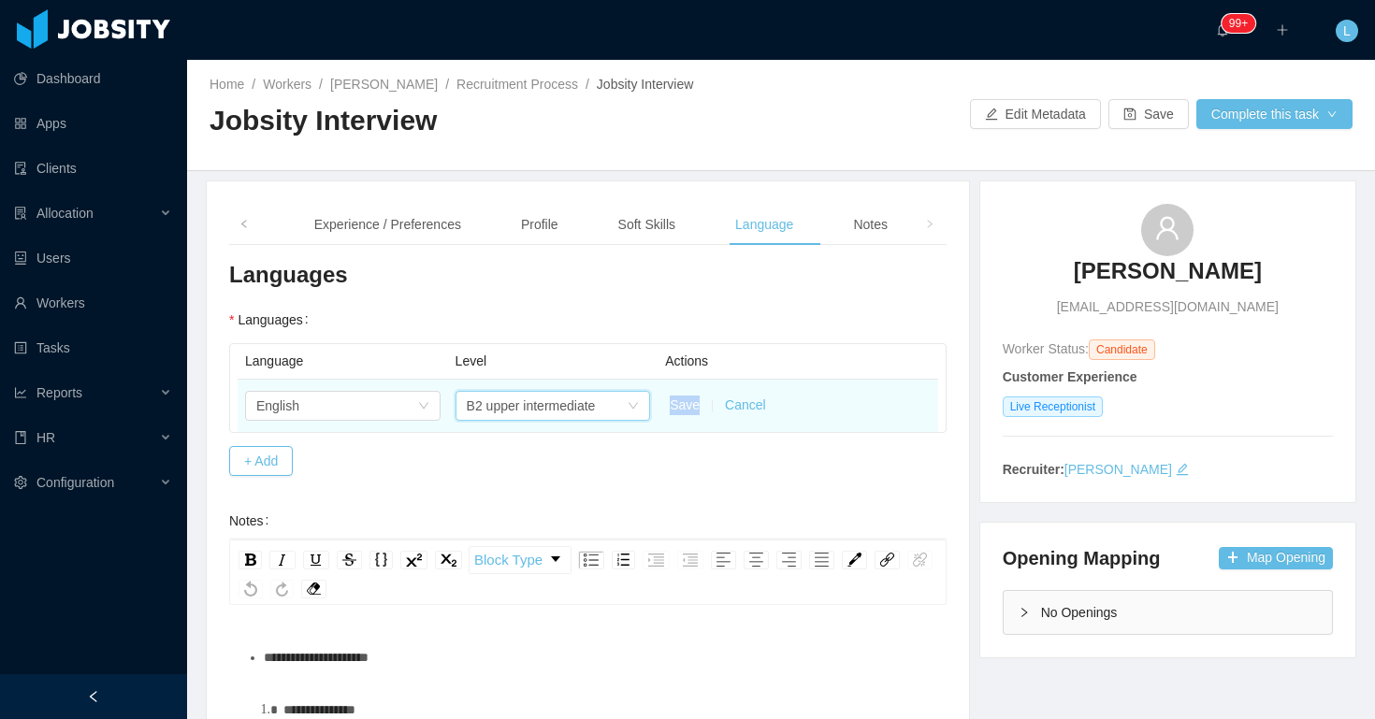
click at [688, 411] on button "Save" at bounding box center [685, 406] width 30 height 20
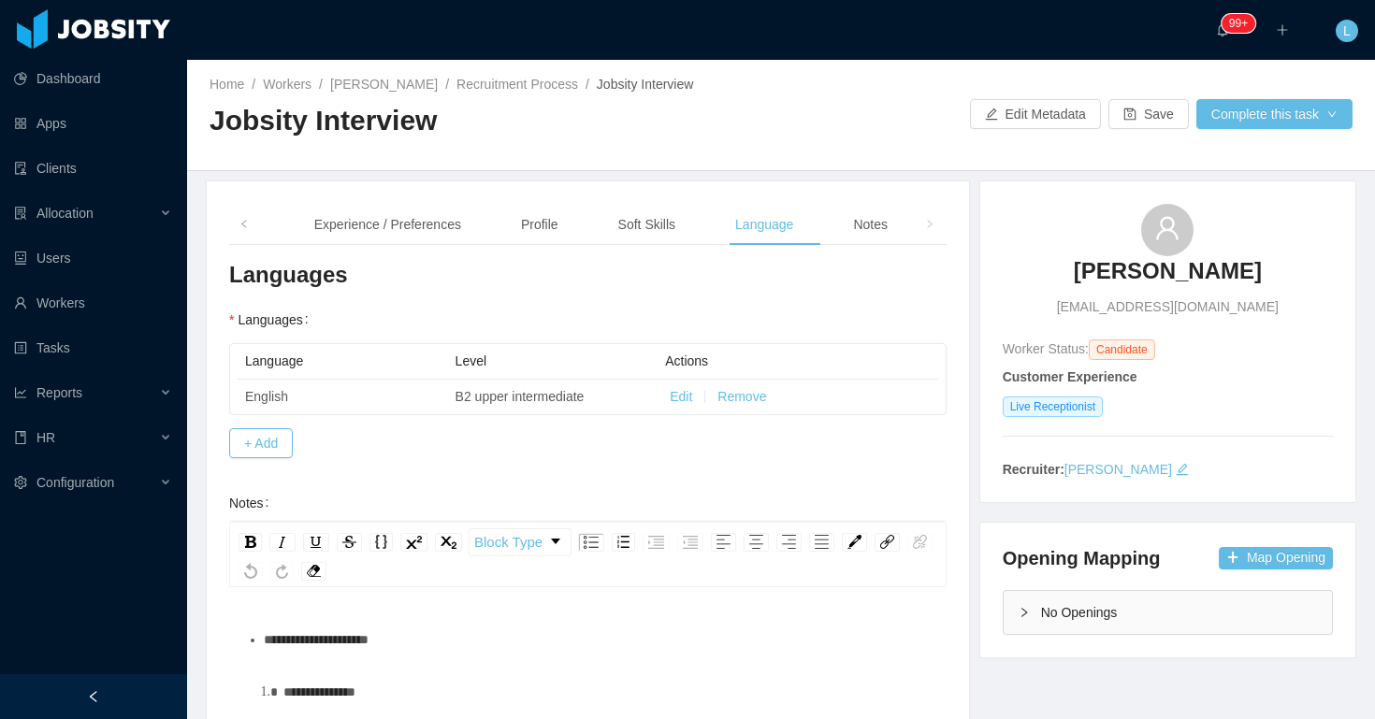
click at [643, 625] on div "**********" at bounding box center [598, 639] width 669 height 37
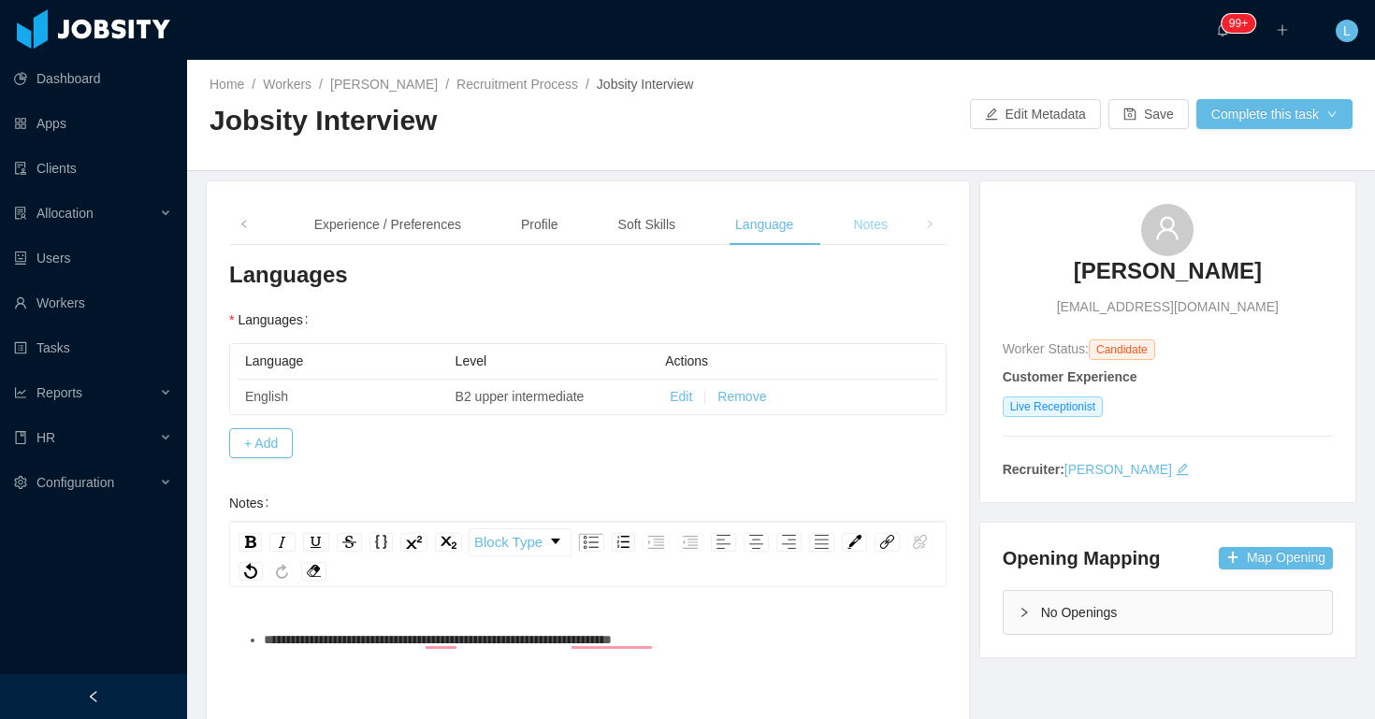
click at [901, 231] on div "Notes" at bounding box center [870, 225] width 65 height 42
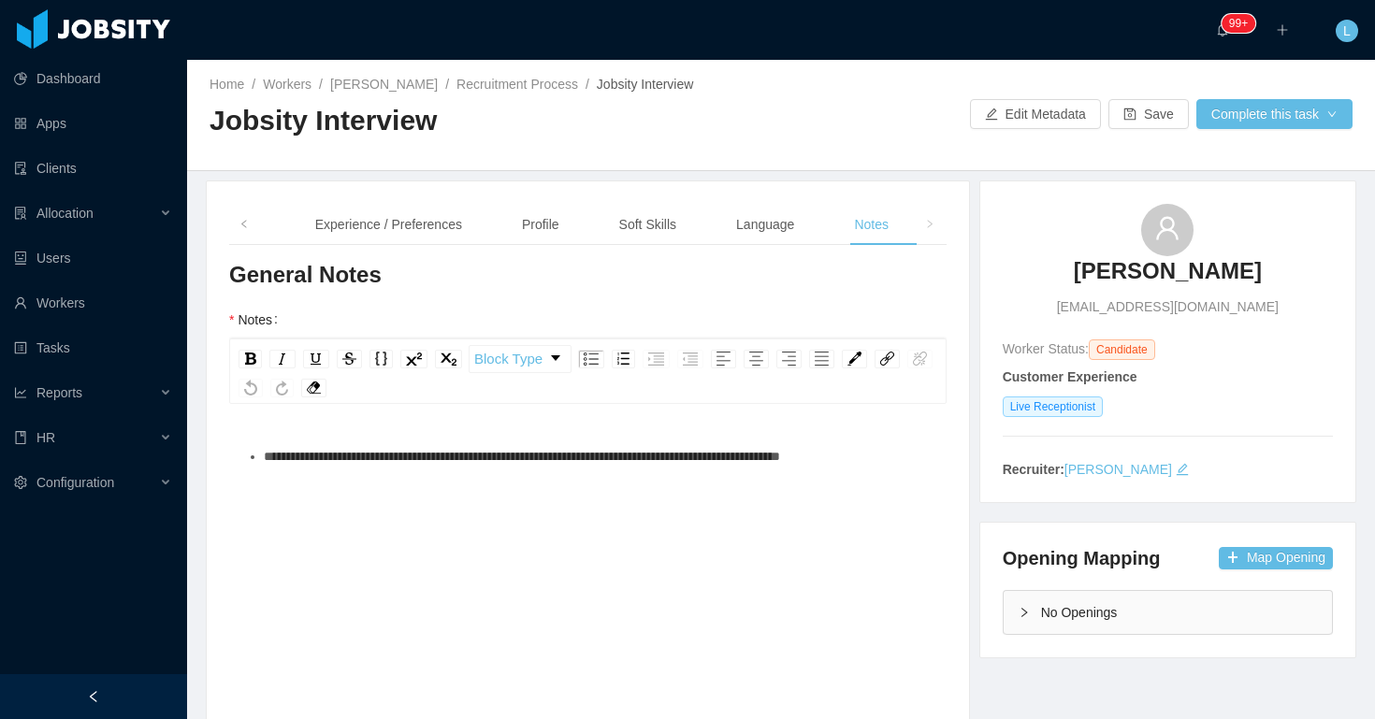
click at [684, 475] on div "**********" at bounding box center [598, 456] width 669 height 37
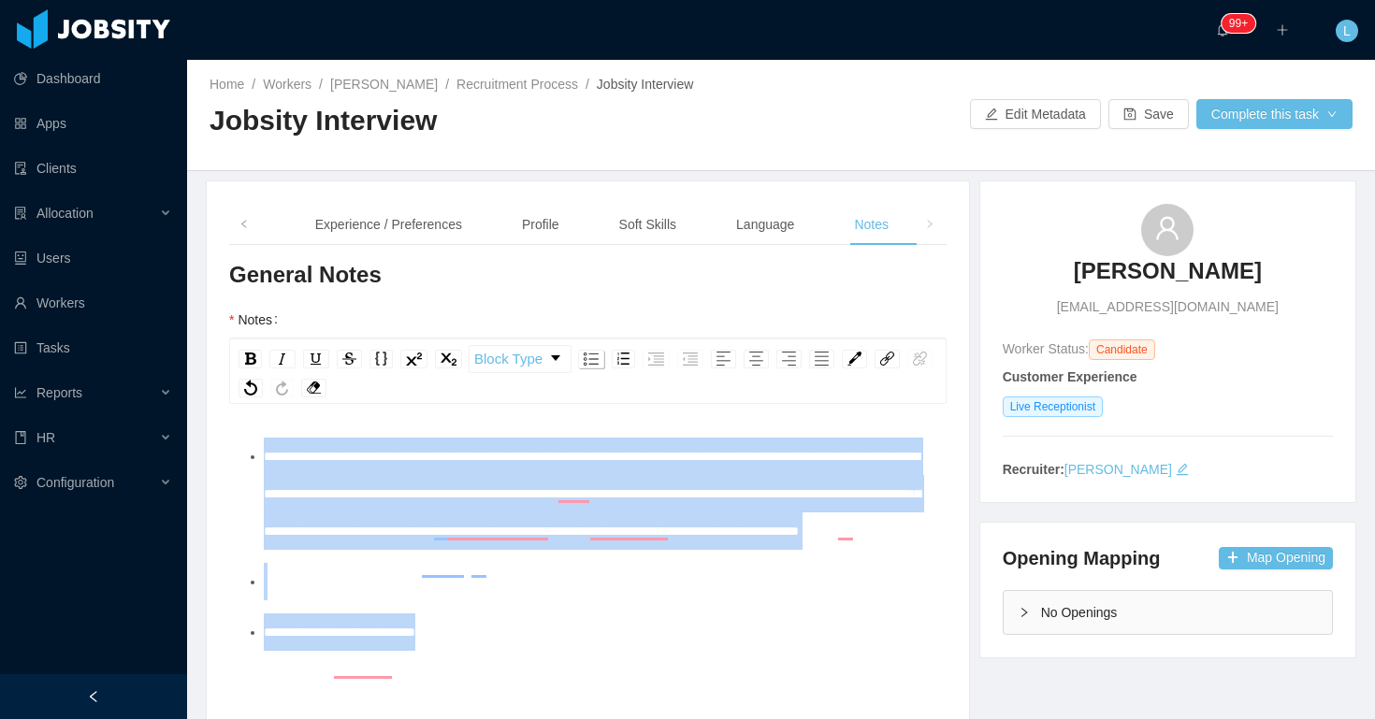
click at [587, 356] on img "rdw-list-control" at bounding box center [591, 359] width 15 height 13
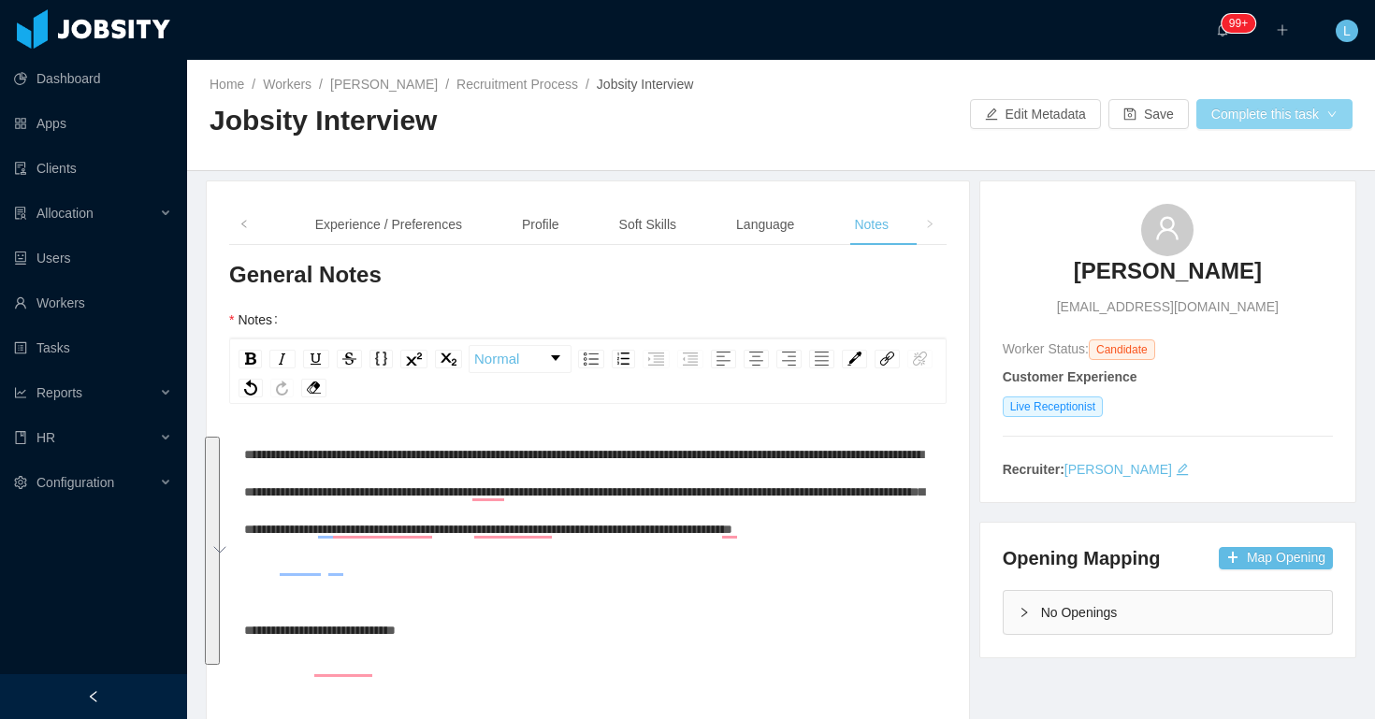
click at [1243, 103] on button "Complete this task" at bounding box center [1275, 114] width 156 height 30
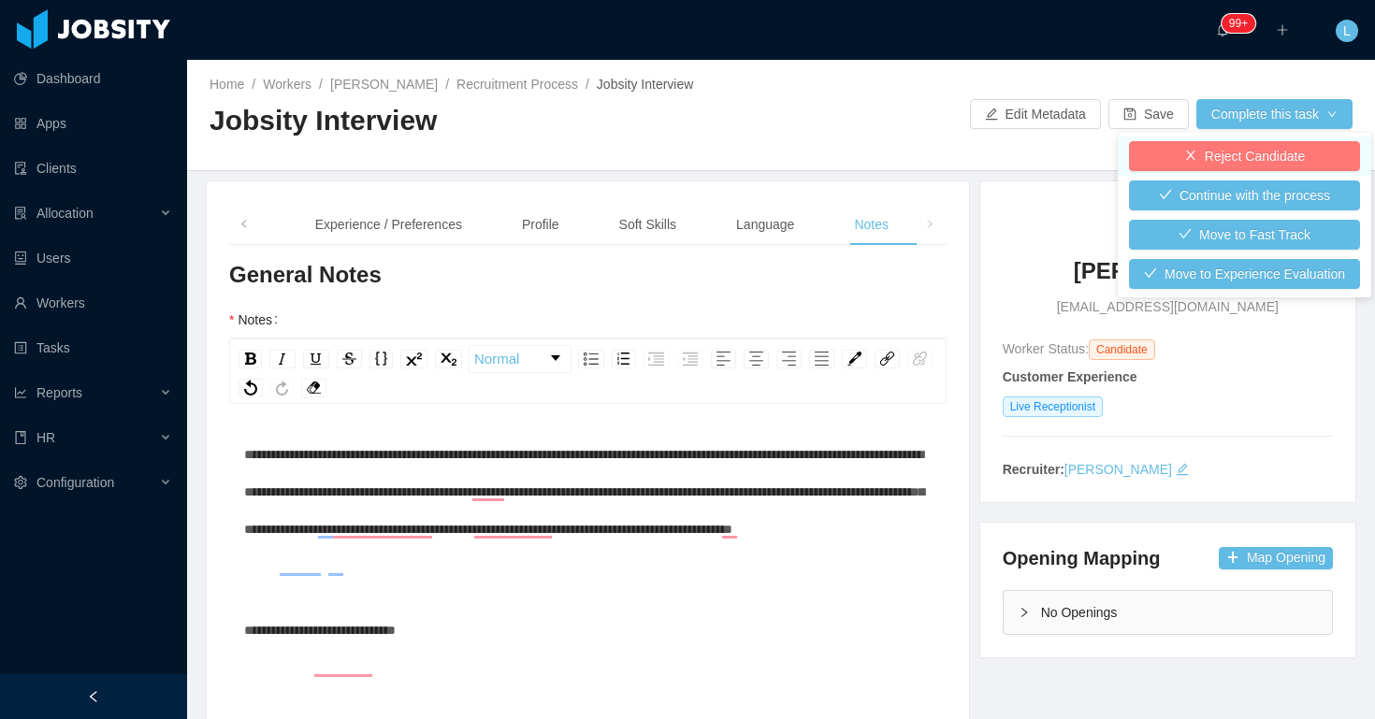
click at [1225, 148] on button "Reject Candidate" at bounding box center [1244, 156] width 231 height 30
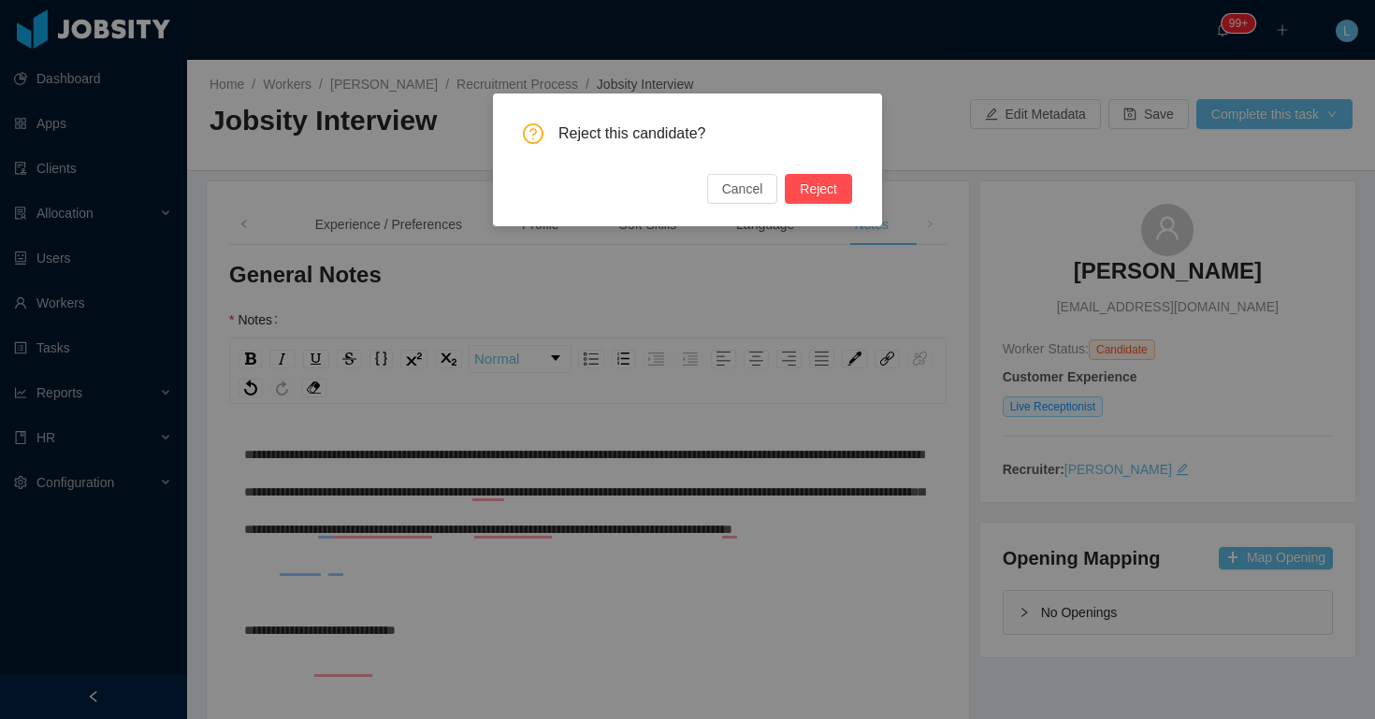
click at [819, 190] on button "Reject" at bounding box center [818, 189] width 67 height 30
